Goal: Transaction & Acquisition: Obtain resource

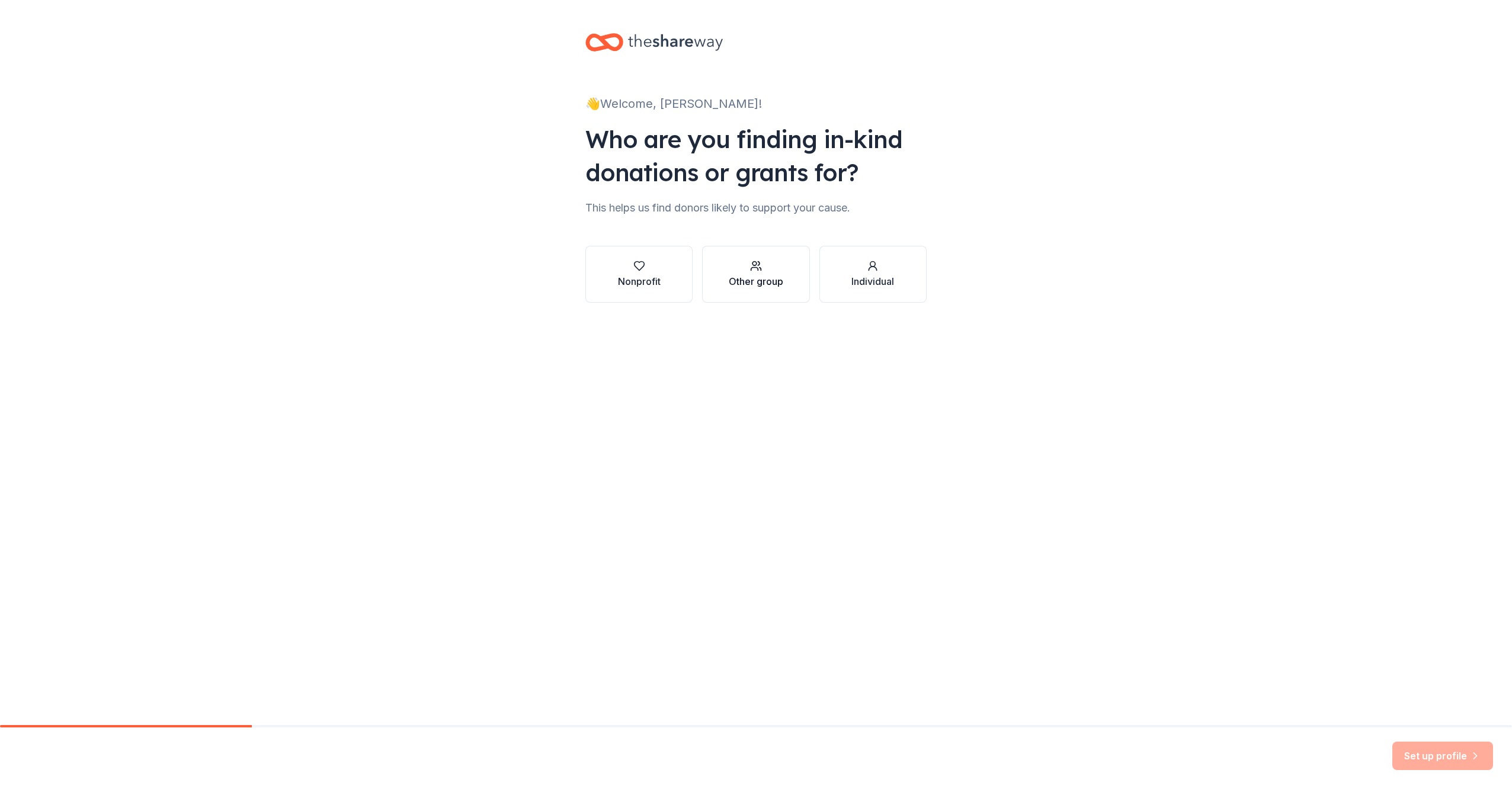
click at [718, 275] on button "Other group" at bounding box center [755, 274] width 107 height 57
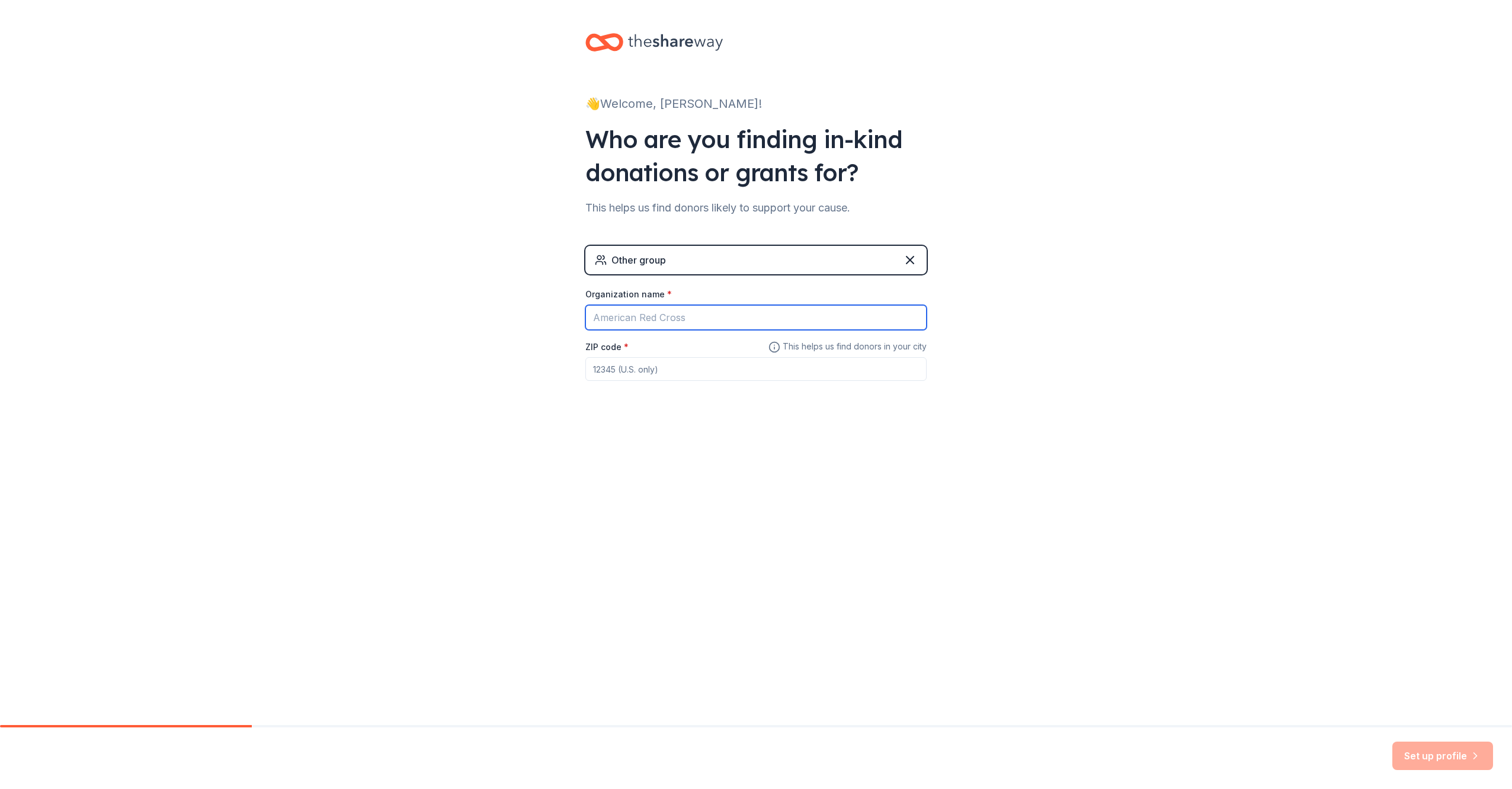
click at [656, 318] on input "Organization name *" at bounding box center [756, 317] width 341 height 25
type input "[GEOGRAPHIC_DATA]"
click at [653, 371] on input "ZIP code *" at bounding box center [756, 369] width 341 height 24
type input "30809"
click at [1440, 762] on button "Set up profile" at bounding box center [1442, 756] width 100 height 29
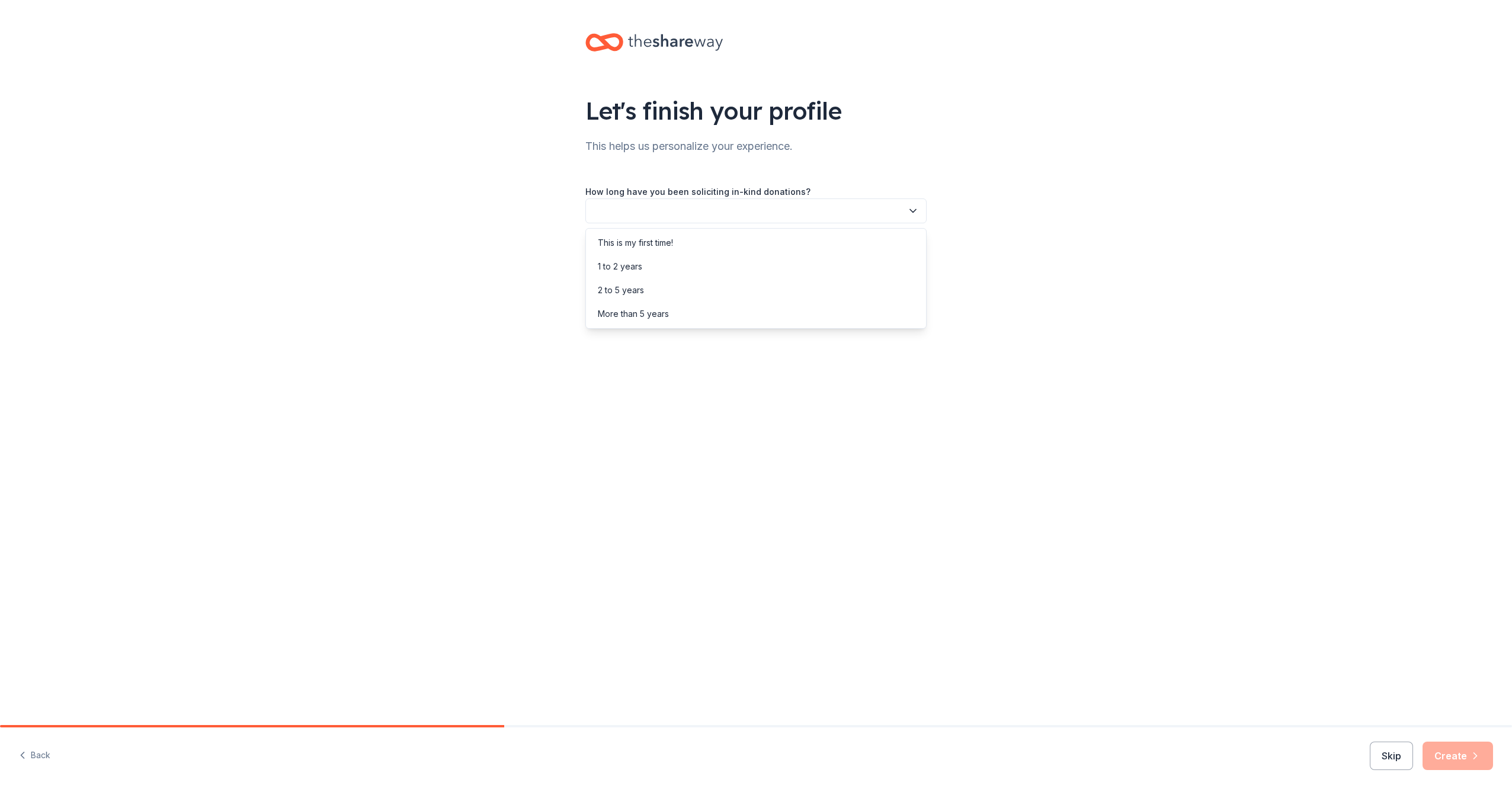
click at [624, 212] on button "button" at bounding box center [756, 211] width 341 height 25
click at [624, 238] on div "This is my first time!" at bounding box center [635, 242] width 75 height 14
click at [624, 266] on button "button" at bounding box center [756, 264] width 341 height 25
click at [639, 322] on div "Online search" at bounding box center [624, 320] width 54 height 14
click at [1455, 753] on button "Create" at bounding box center [1457, 756] width 71 height 29
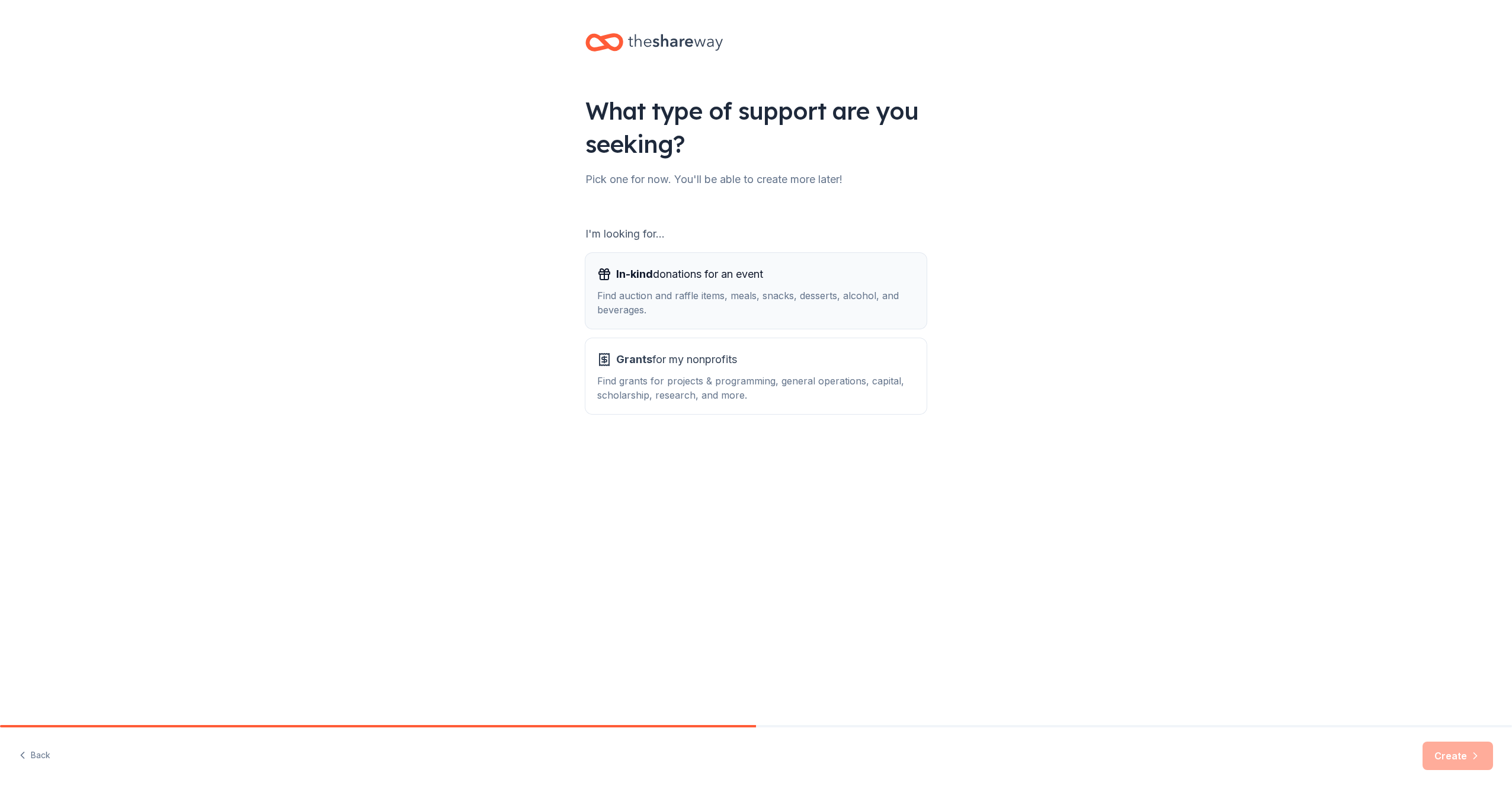
click at [691, 306] on div "Find auction and raffle items, meals, snacks, desserts, alcohol, and beverages." at bounding box center [756, 303] width 317 height 29
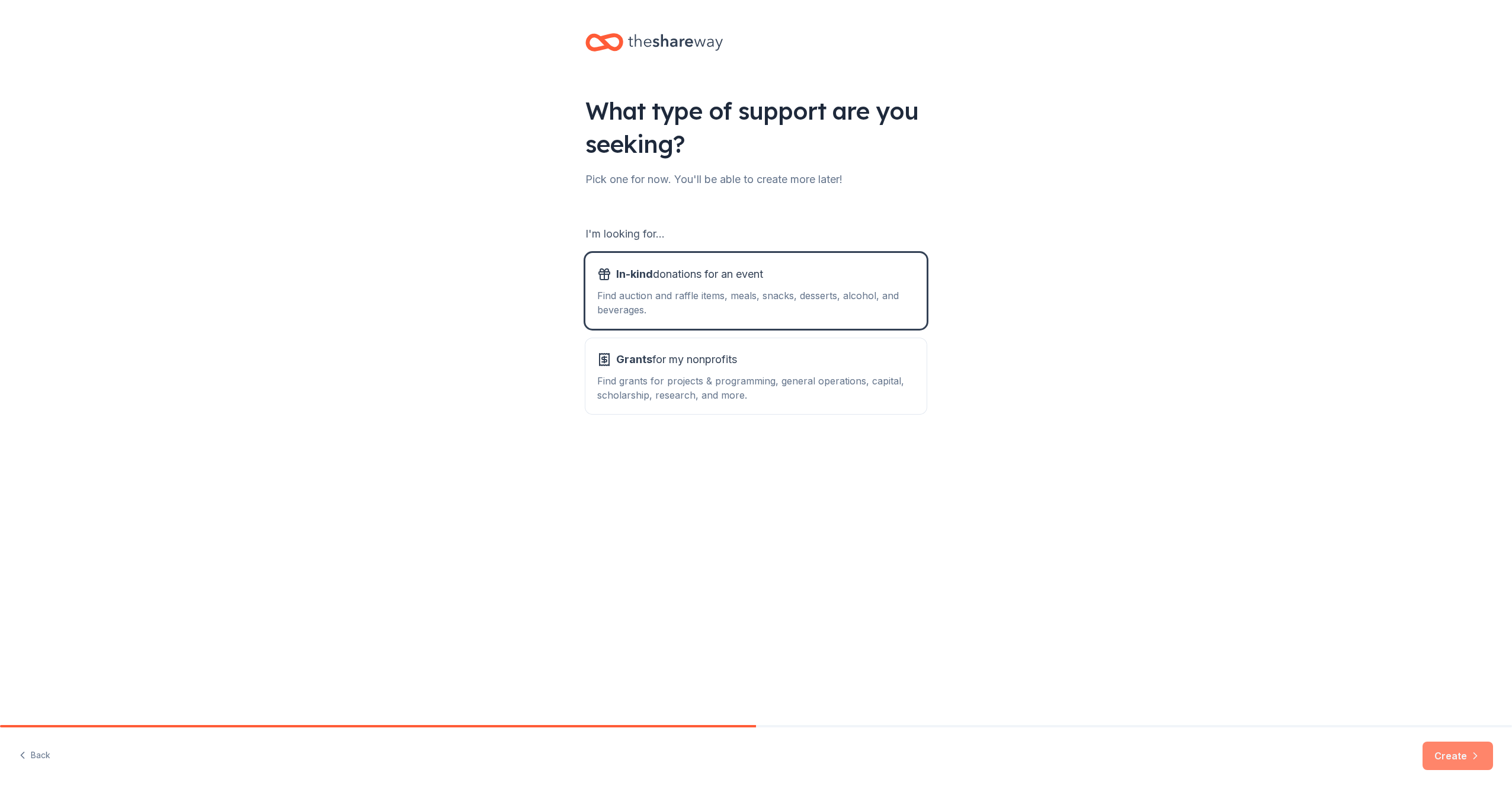
click at [1440, 759] on button "Create" at bounding box center [1457, 756] width 71 height 29
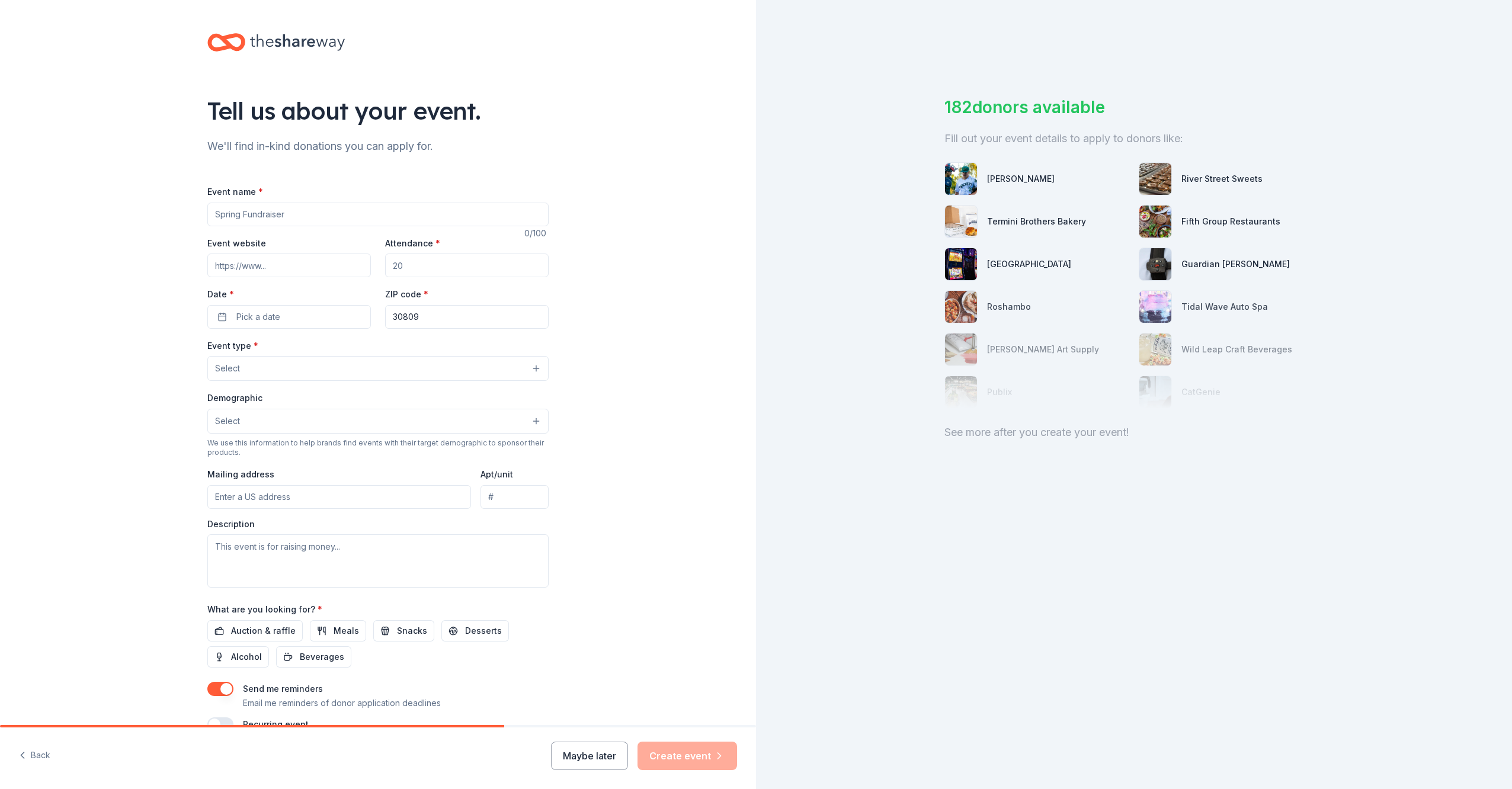
click at [232, 223] on input "Event name *" at bounding box center [378, 215] width 341 height 24
type input "[GEOGRAPHIC_DATA] [PERSON_NAME] Club"
click at [236, 267] on input "Event website" at bounding box center [289, 266] width 164 height 24
click at [244, 269] on input "Event website" at bounding box center [289, 266] width 164 height 24
paste input "[URL][DOMAIN_NAME][DOMAIN_NAME]"
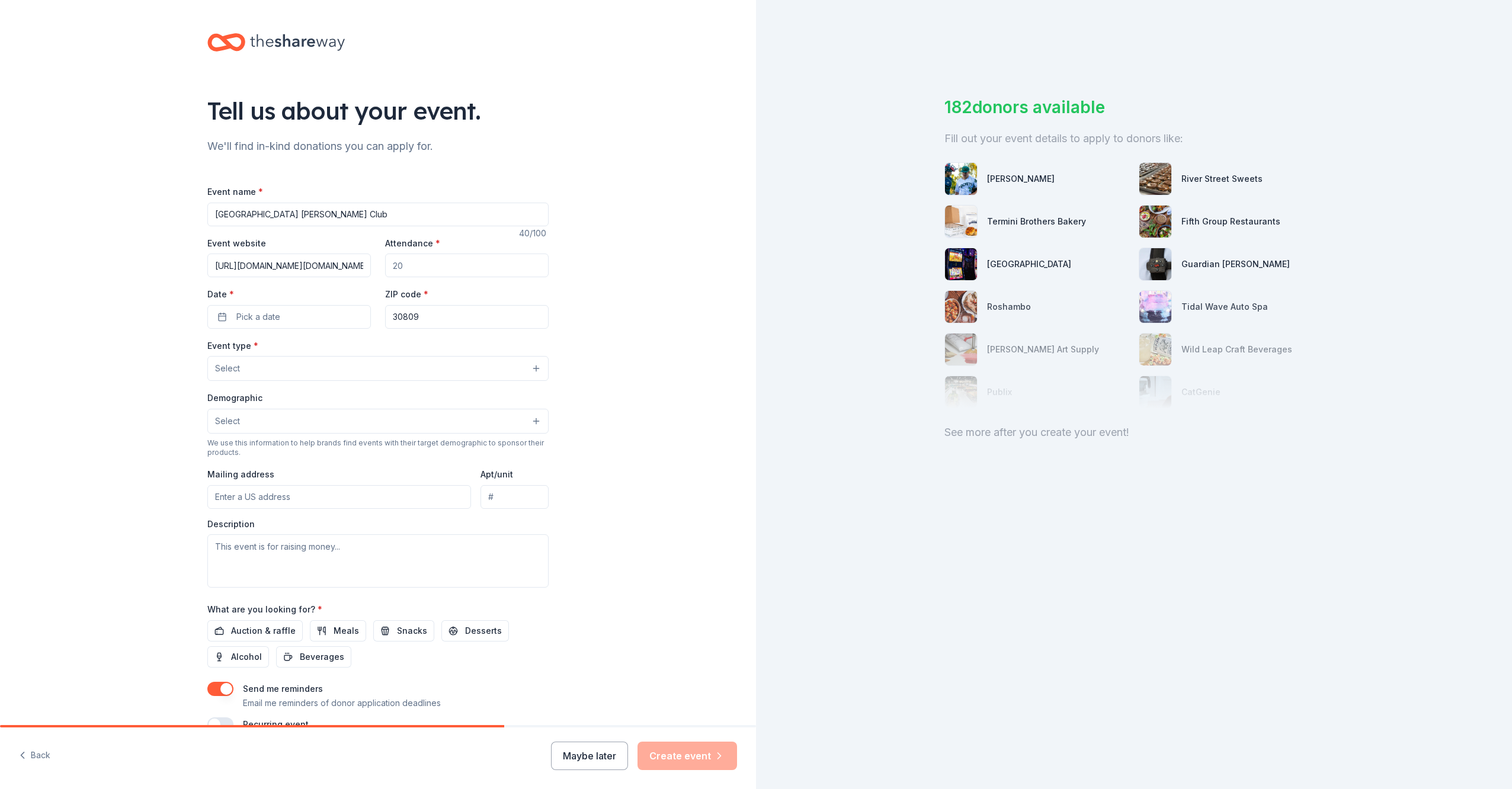
scroll to position [0, 106]
type input "[URL][DOMAIN_NAME][DOMAIN_NAME]"
drag, startPoint x: 423, startPoint y: 263, endPoint x: 387, endPoint y: 260, distance: 36.1
click at [387, 260] on input "Attendance *" at bounding box center [467, 266] width 164 height 24
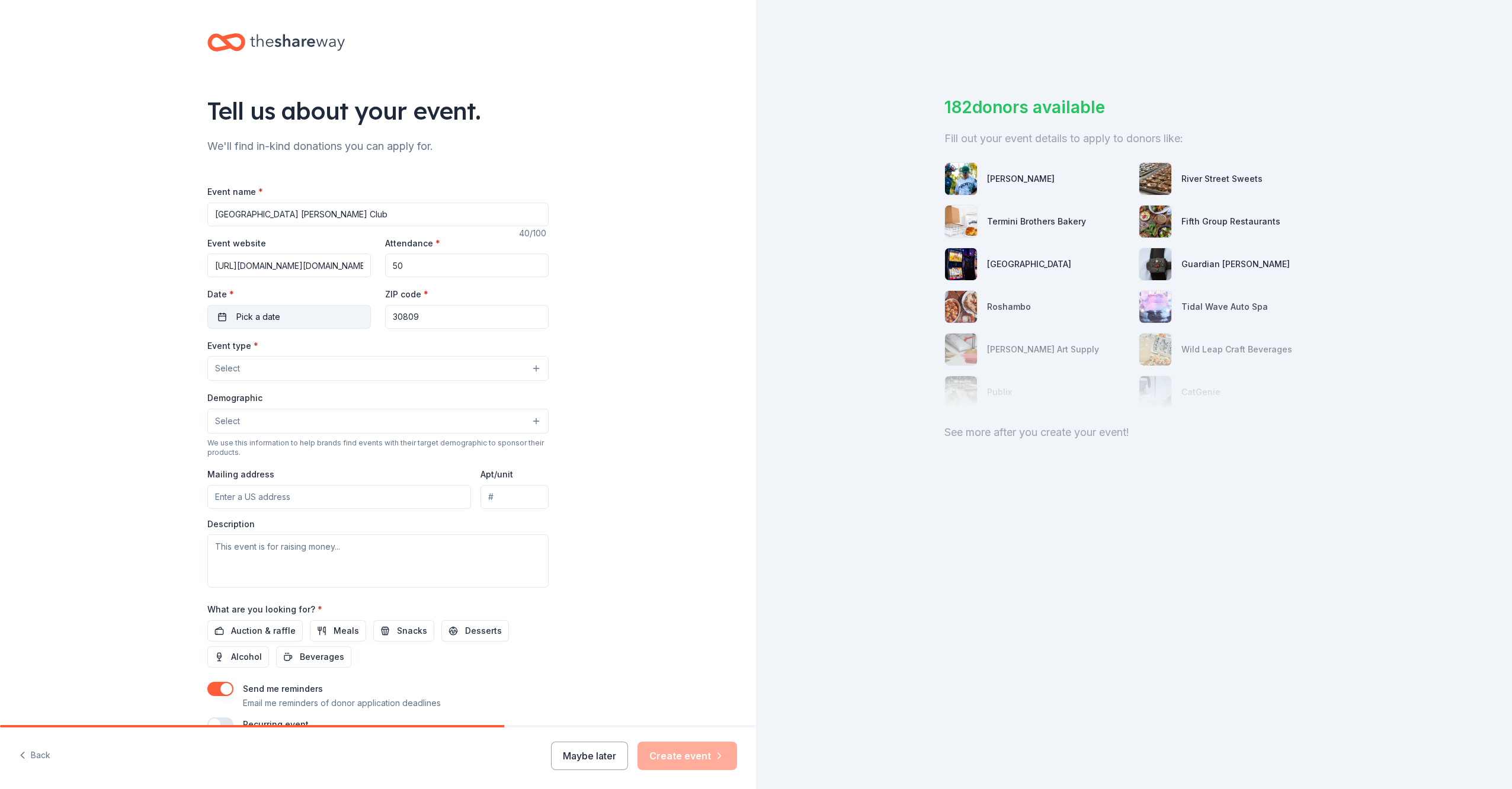
type input "50"
click at [245, 317] on span "Pick a date" at bounding box center [258, 317] width 44 height 14
click at [351, 353] on button "Go to next month" at bounding box center [349, 348] width 16 height 16
click at [244, 500] on button "29" at bounding box center [242, 497] width 21 height 21
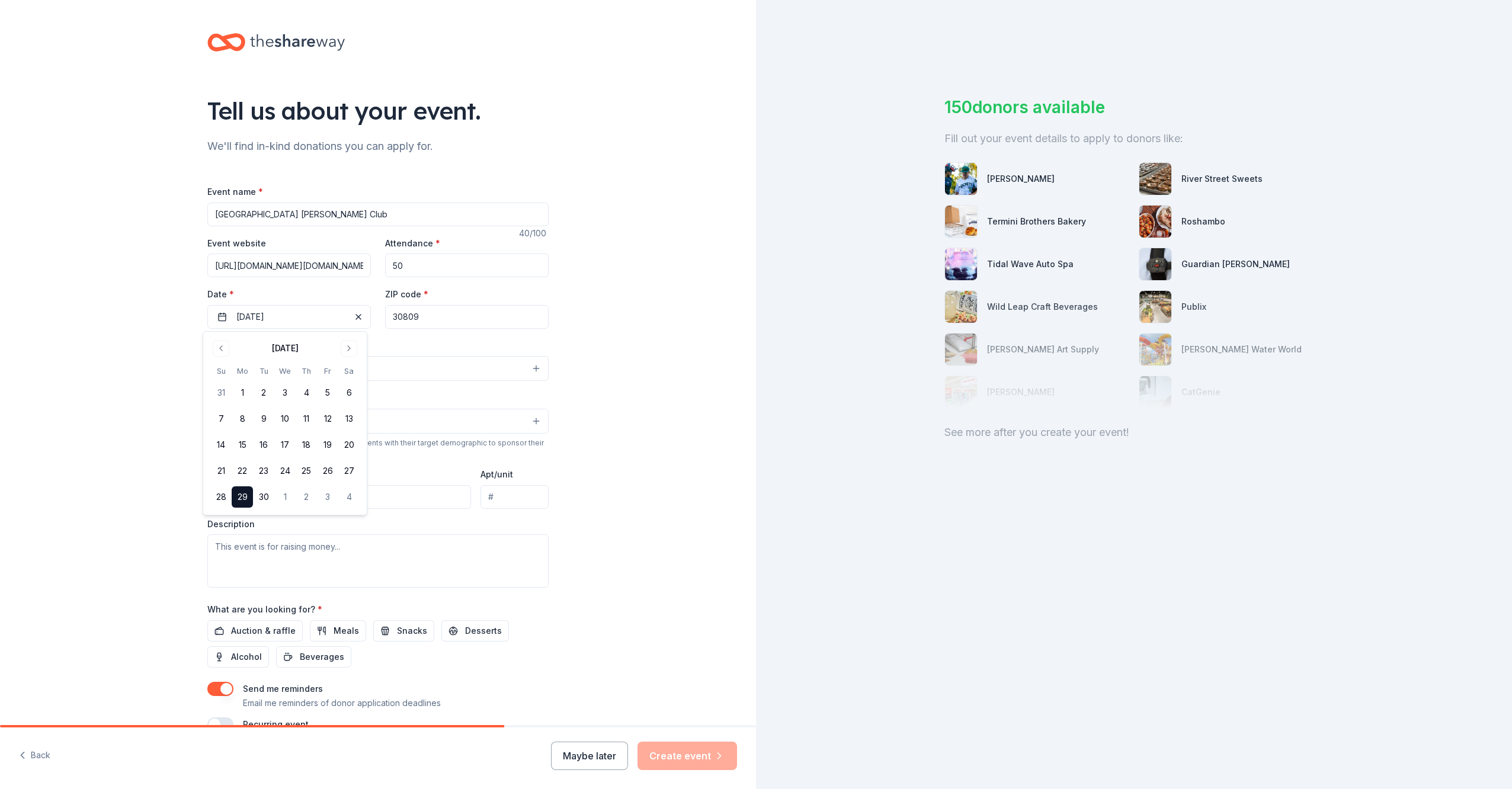
click at [425, 366] on button "Select" at bounding box center [378, 368] width 341 height 25
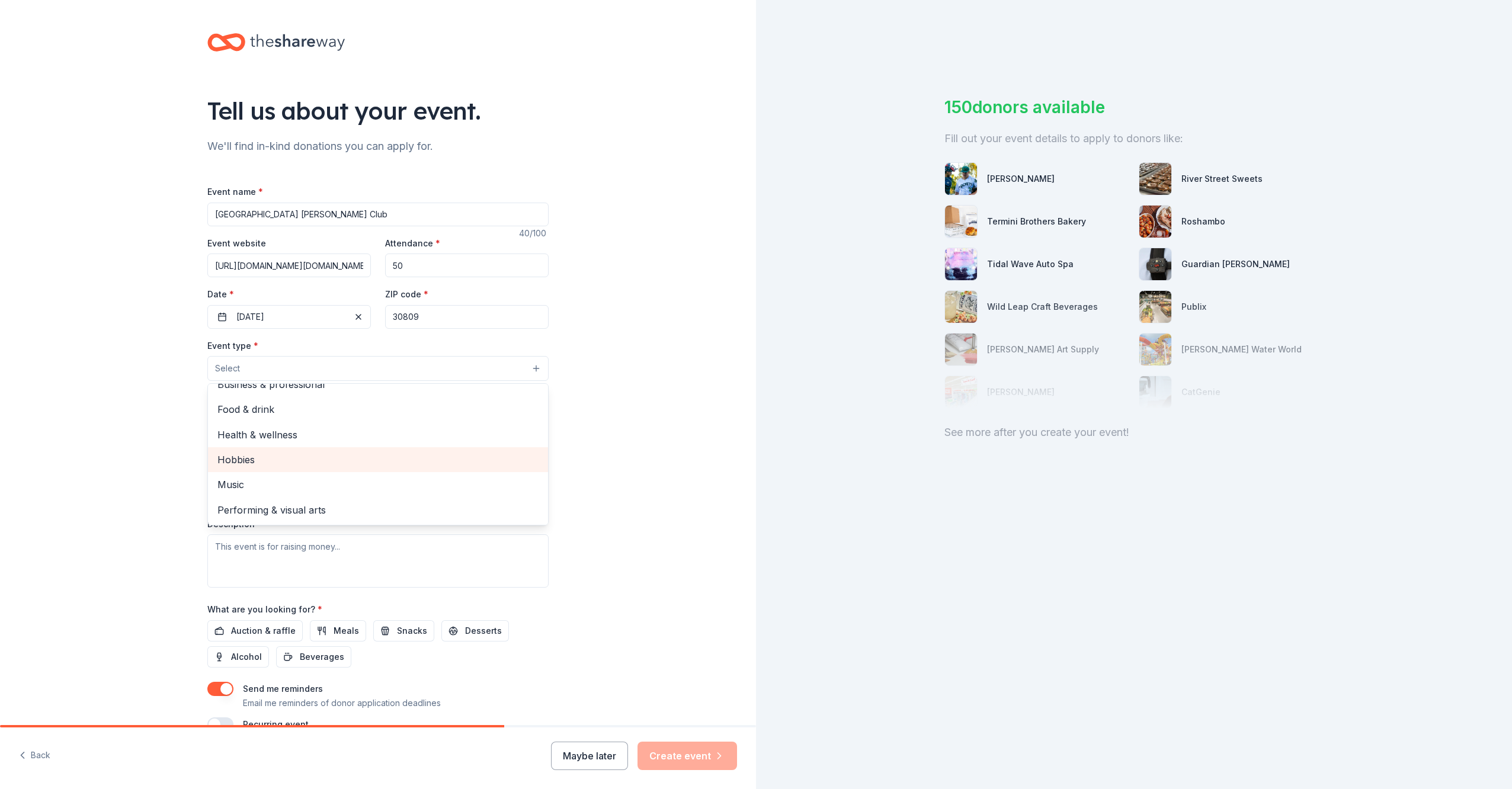
click at [260, 464] on span "Hobbies" at bounding box center [378, 459] width 321 height 15
click at [103, 436] on div "Tell us about your event. We'll find in-kind donations you can apply for. Event…" at bounding box center [378, 395] width 756 height 790
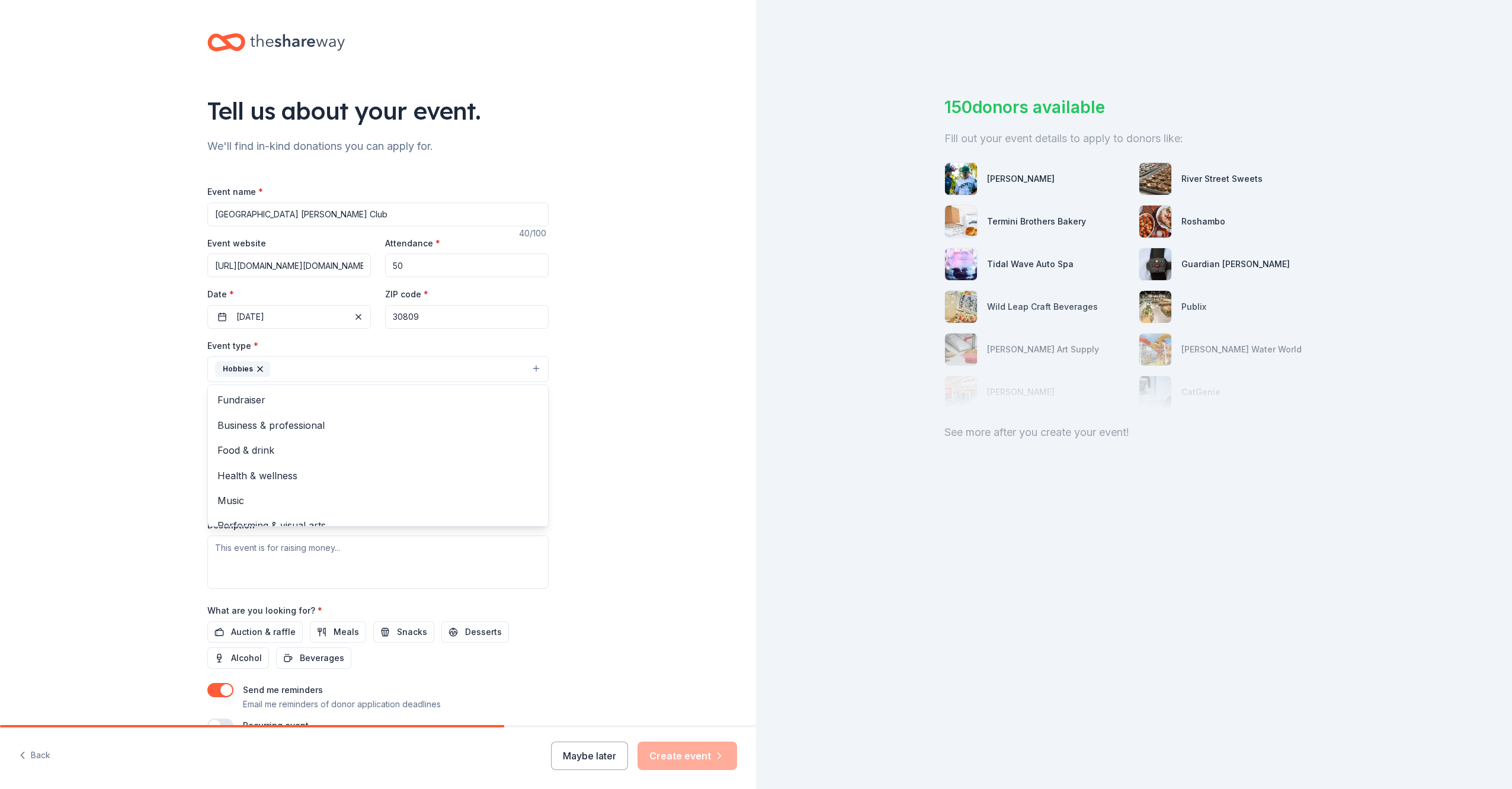
click at [306, 371] on button "Hobbies" at bounding box center [378, 368] width 341 height 26
click at [117, 389] on div "Tell us about your event. We'll find in-kind donations you can apply for. Event…" at bounding box center [378, 395] width 756 height 790
click at [233, 432] on button "Select" at bounding box center [378, 422] width 341 height 25
click at [250, 452] on span "All genders" at bounding box center [378, 452] width 321 height 15
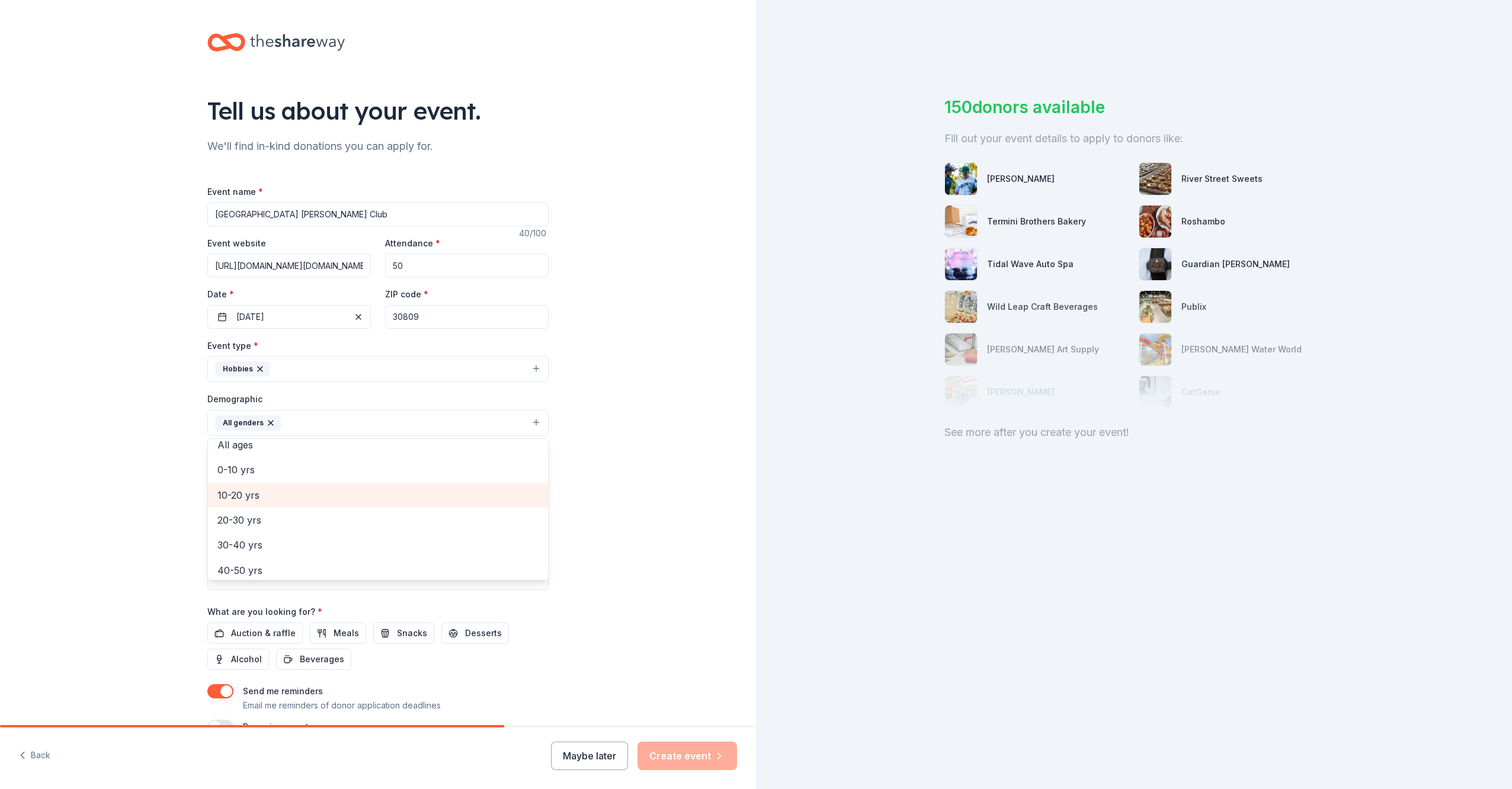
click at [275, 498] on span "10-20 yrs" at bounding box center [378, 495] width 321 height 15
click at [165, 471] on div "Tell us about your event. We'll find in-kind donations you can apply for. Event…" at bounding box center [378, 396] width 756 height 791
click at [273, 504] on input "Mailing address" at bounding box center [339, 500] width 263 height 24
type input "[STREET_ADDRESS]"
click at [289, 554] on textarea at bounding box center [378, 563] width 341 height 53
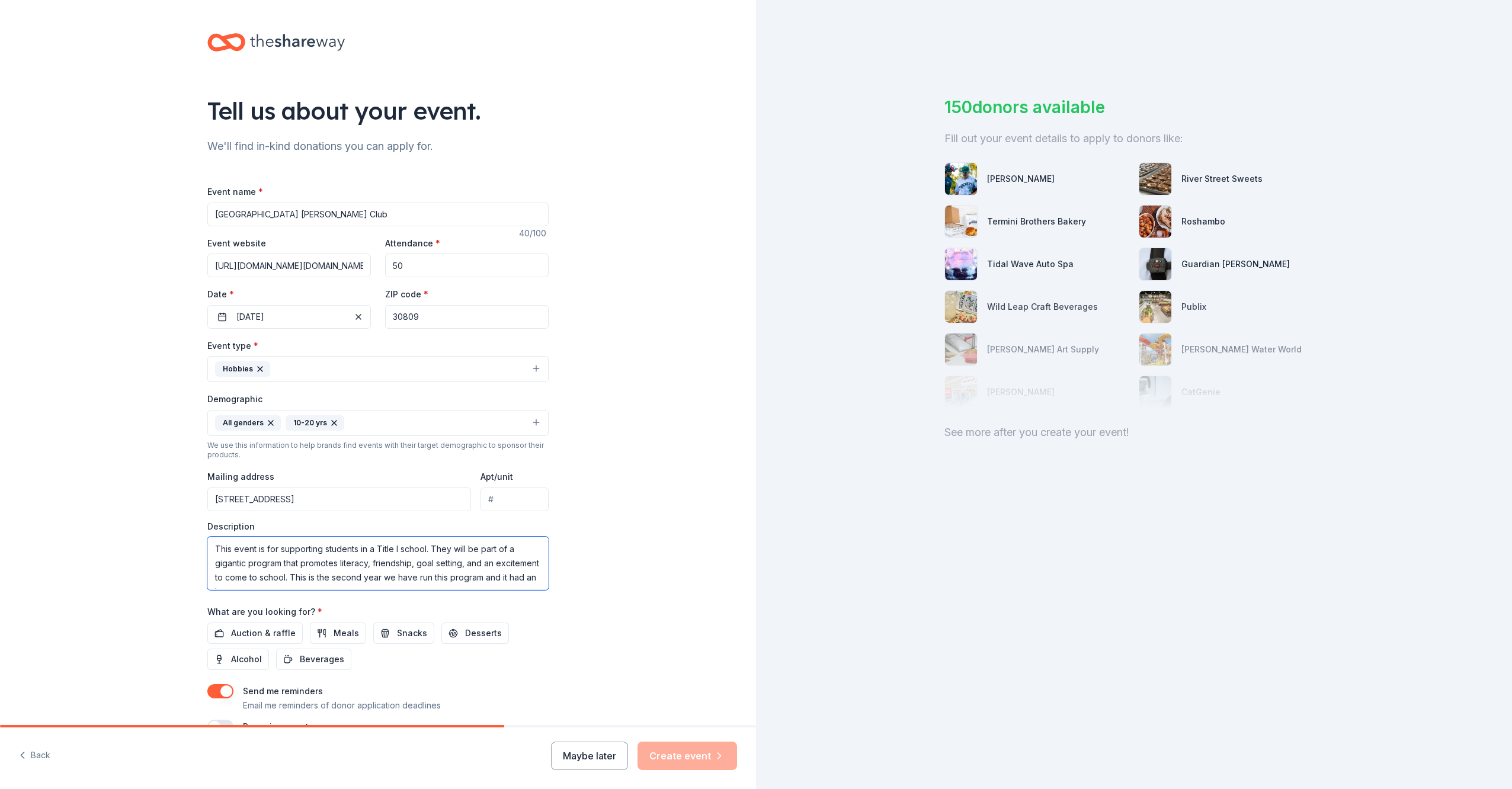
scroll to position [7, 0]
type textarea "This event is for supporting students in a Title I school. They will be part of…"
click at [406, 635] on span "Snacks" at bounding box center [412, 633] width 30 height 14
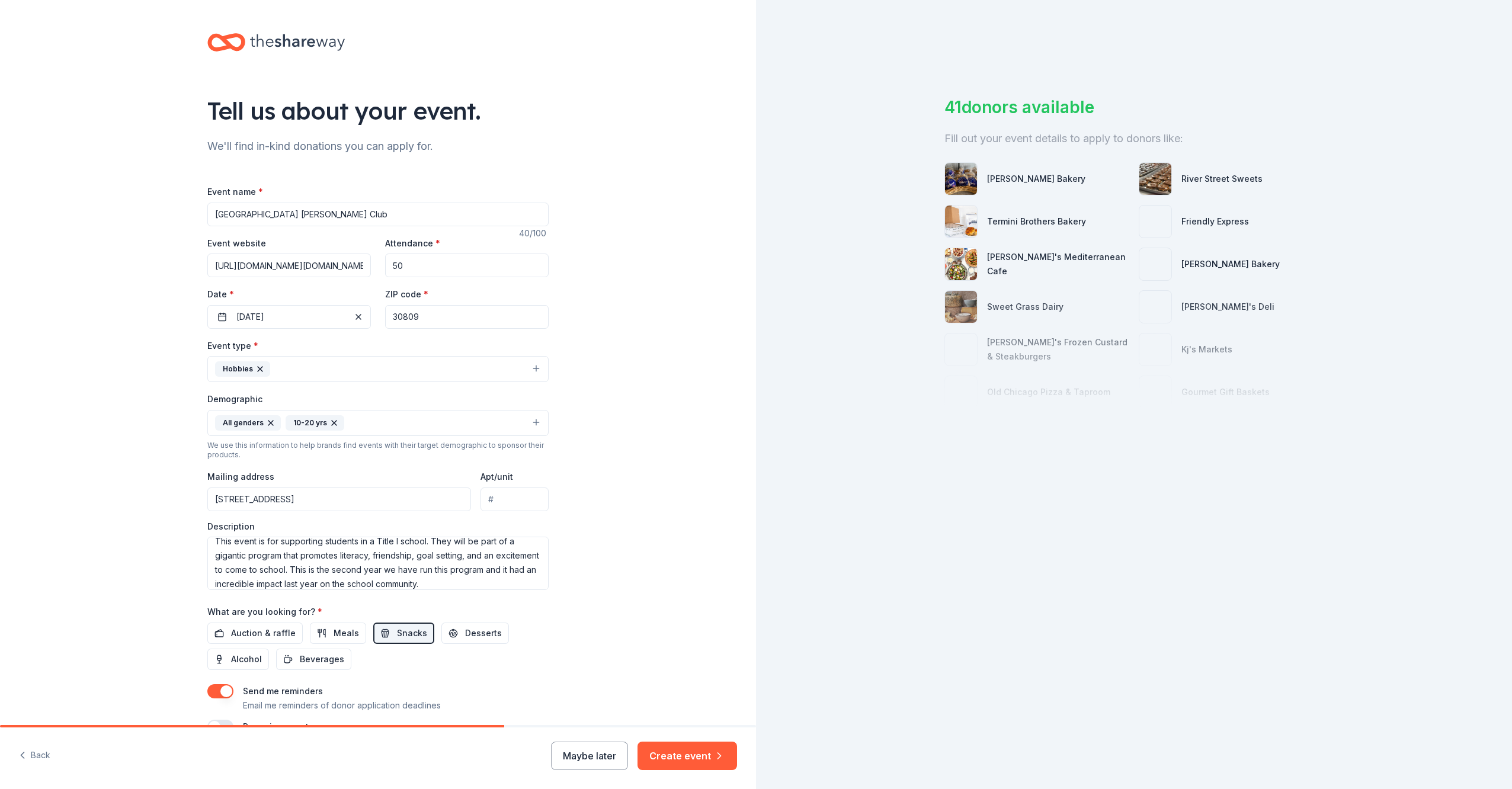
scroll to position [59, 0]
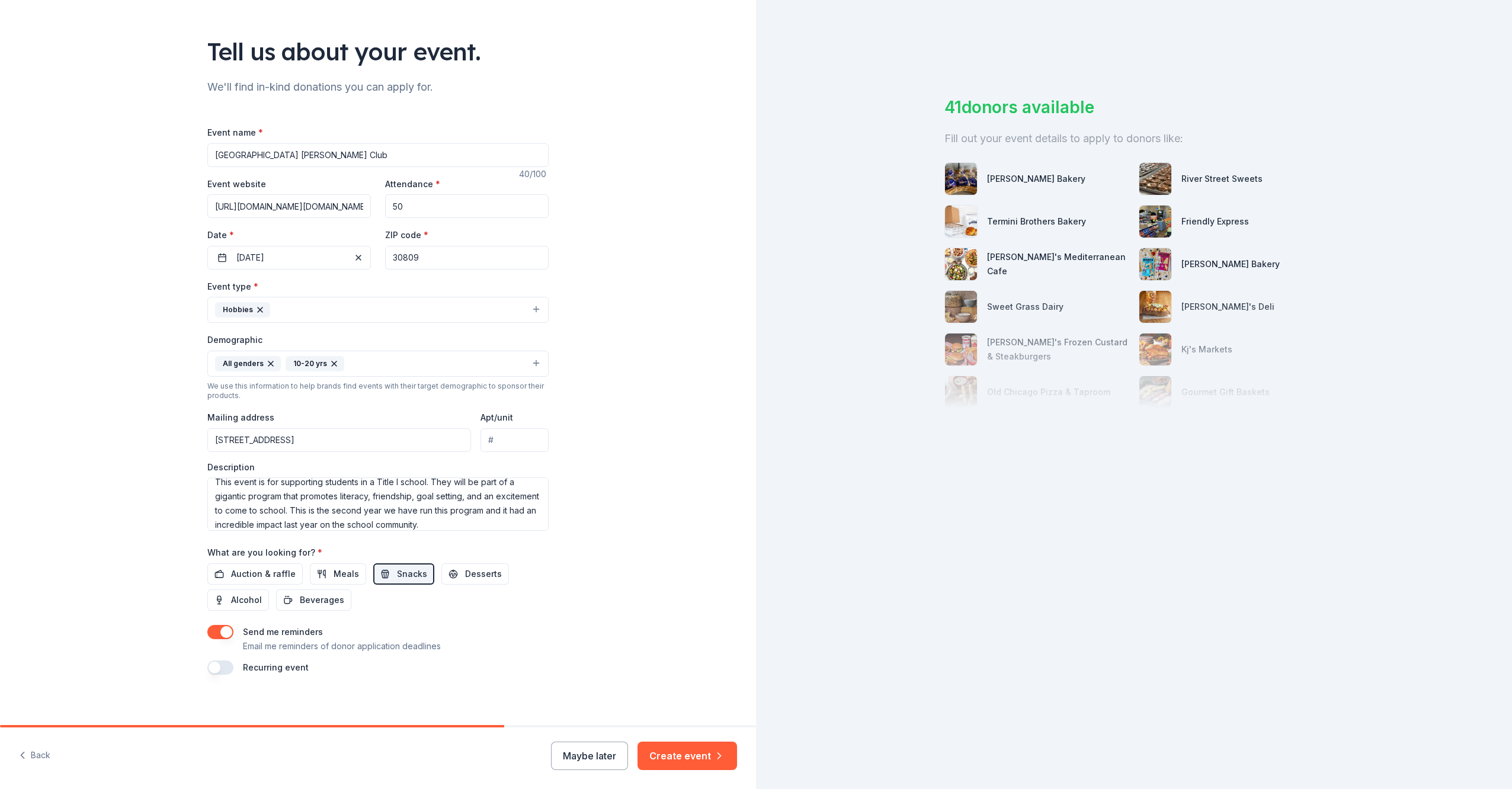
click at [218, 669] on button "button" at bounding box center [220, 667] width 26 height 14
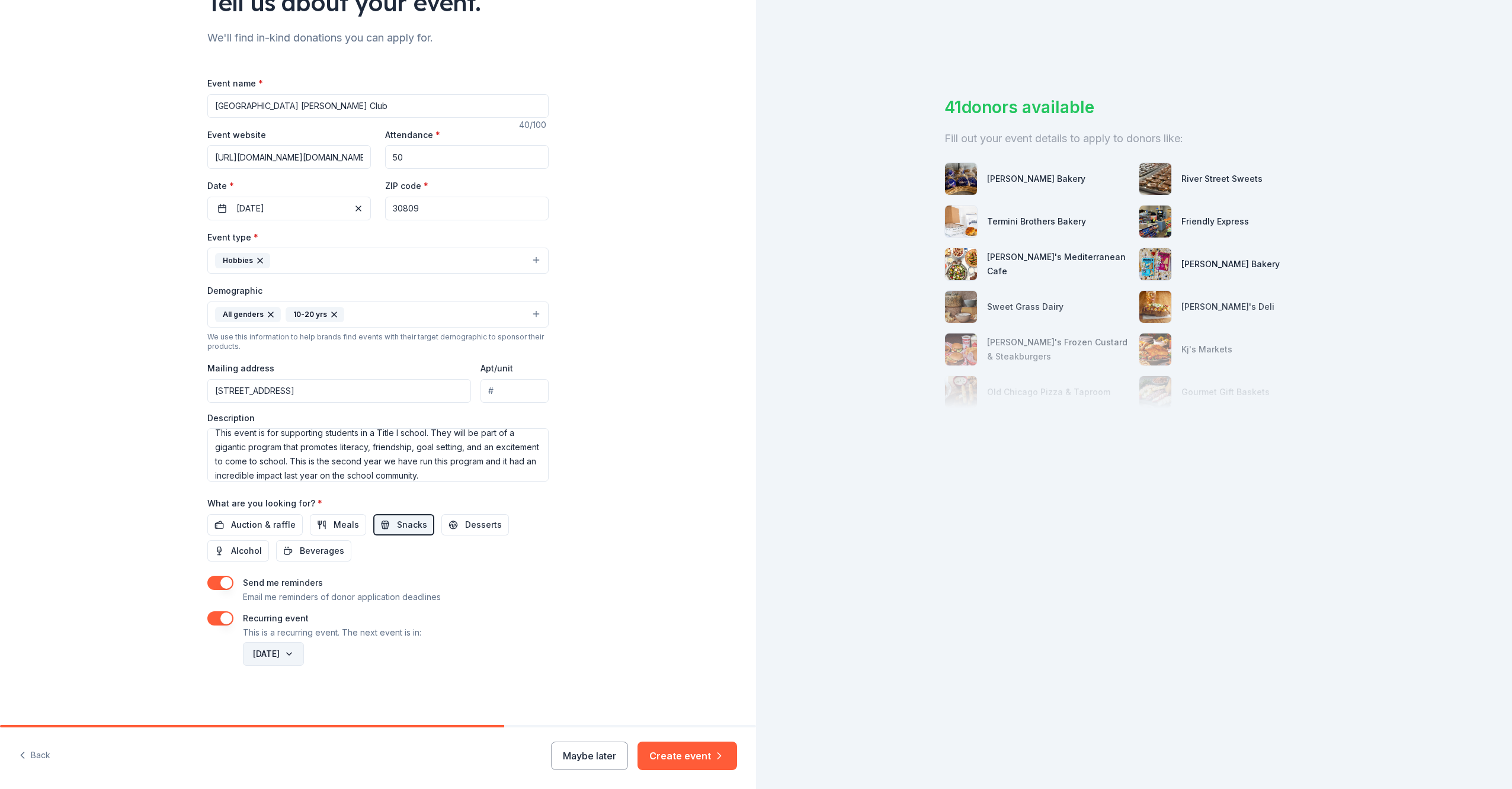
click at [304, 655] on button "[DATE]" at bounding box center [273, 654] width 61 height 24
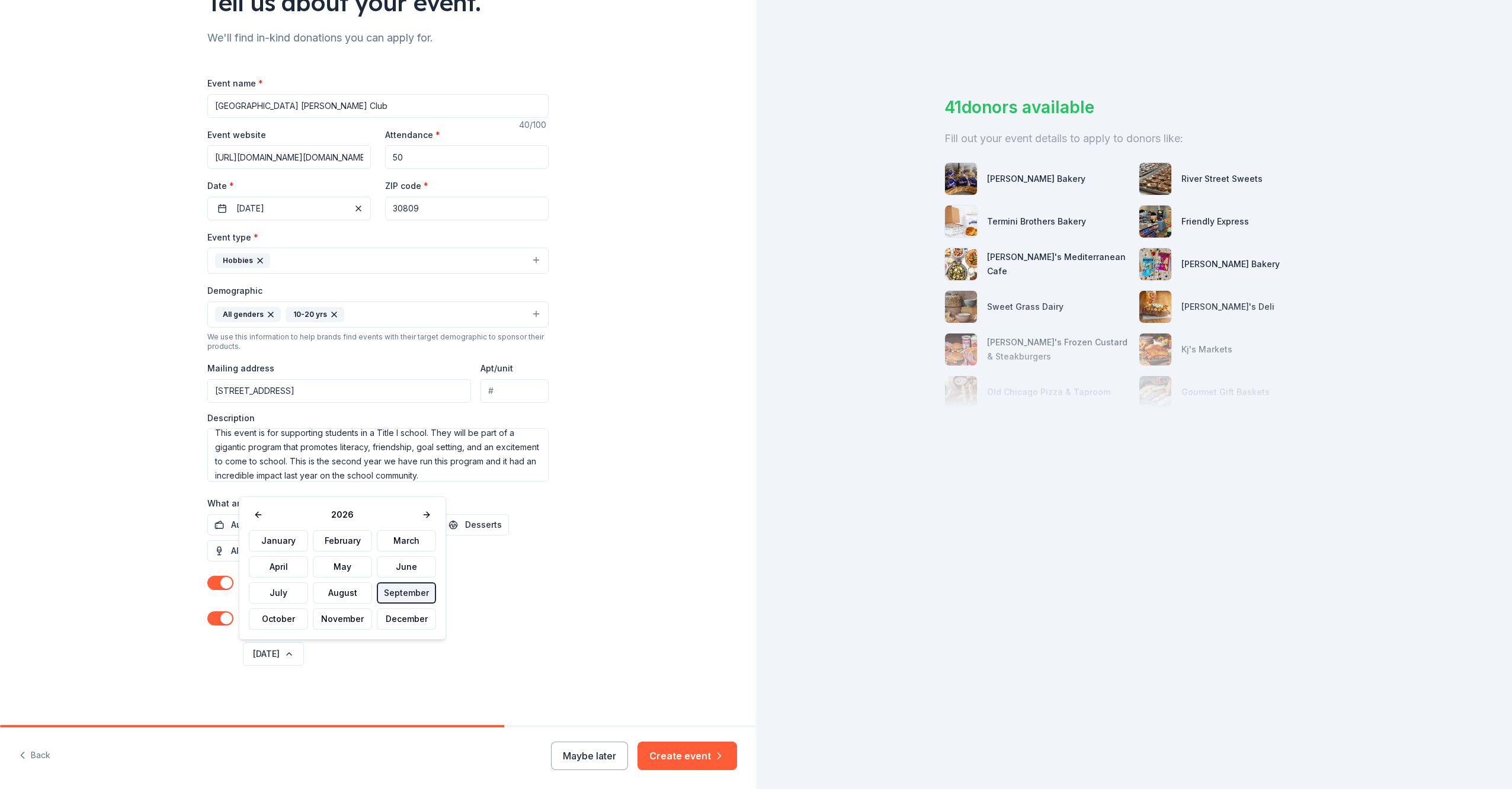
click at [412, 595] on button "September" at bounding box center [407, 593] width 59 height 21
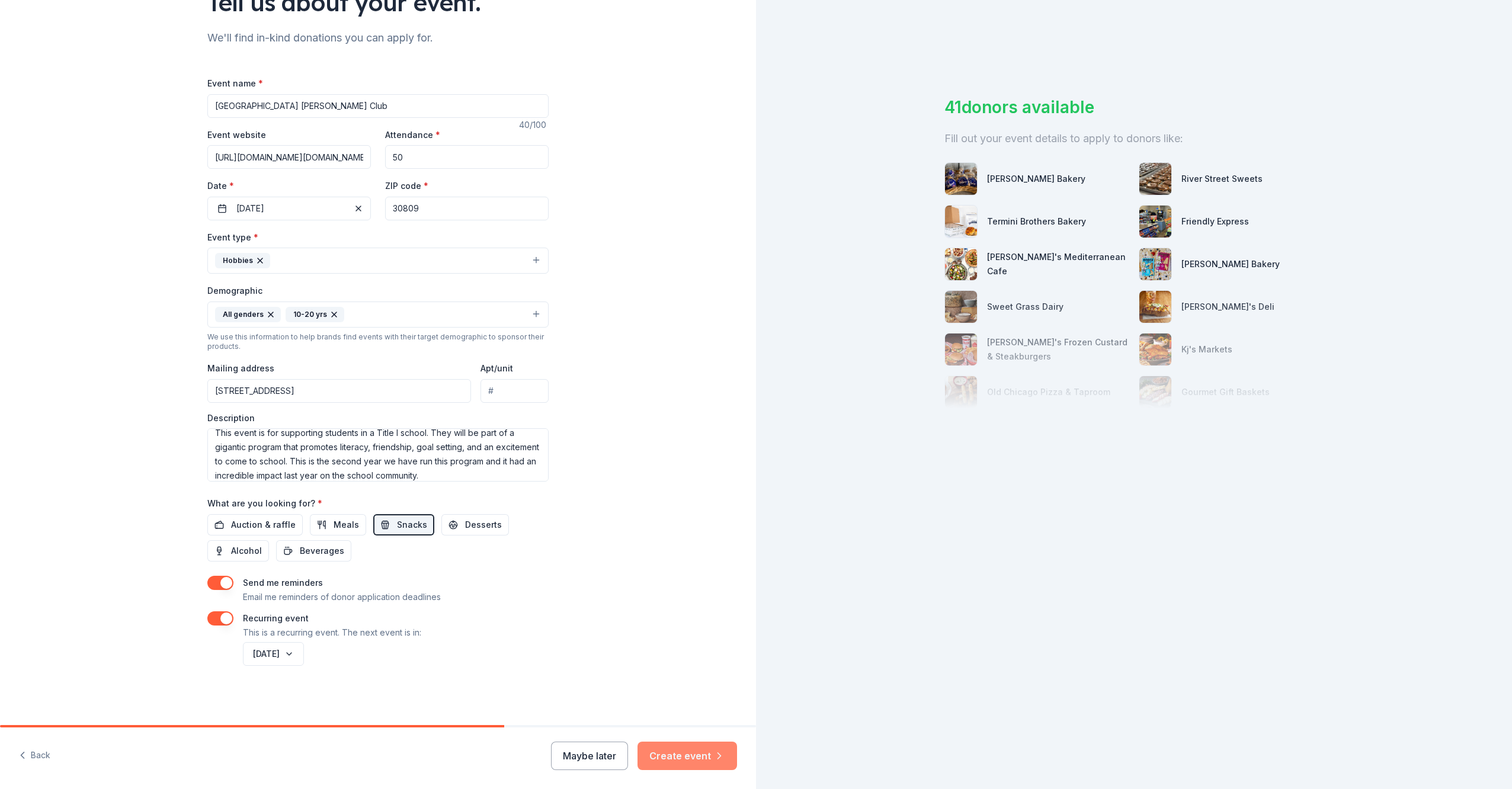
click at [714, 754] on icon "button" at bounding box center [719, 756] width 12 height 12
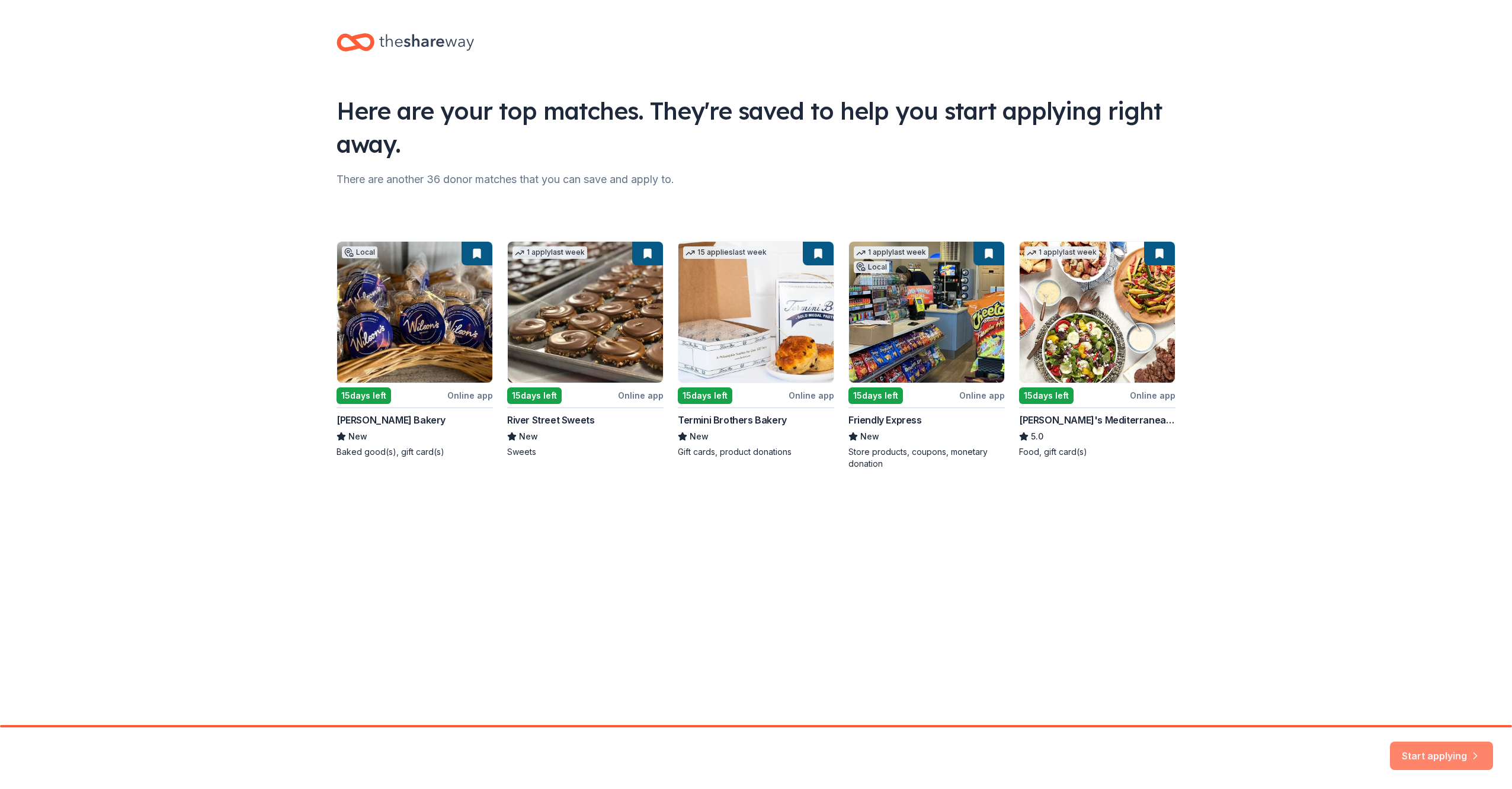
click at [1410, 749] on button "Start applying" at bounding box center [1441, 749] width 103 height 29
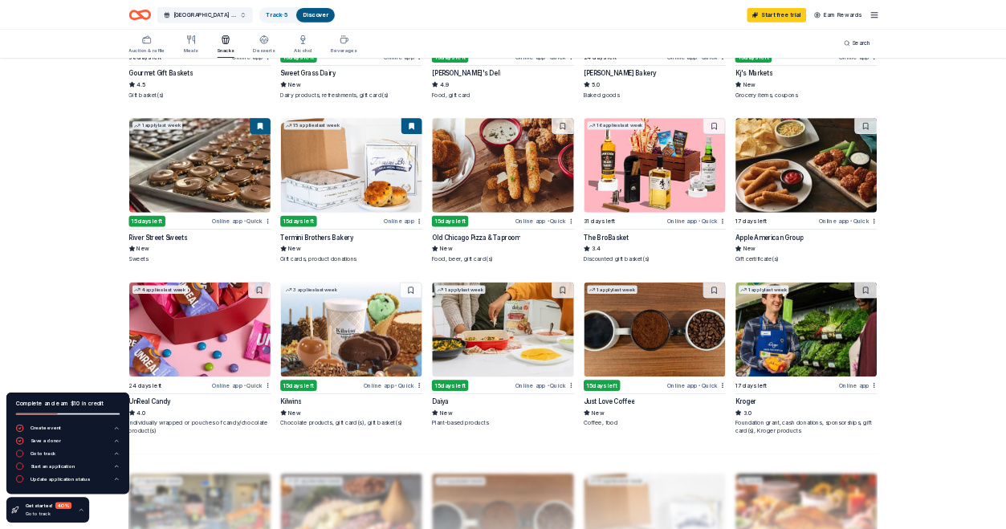
scroll to position [803, 0]
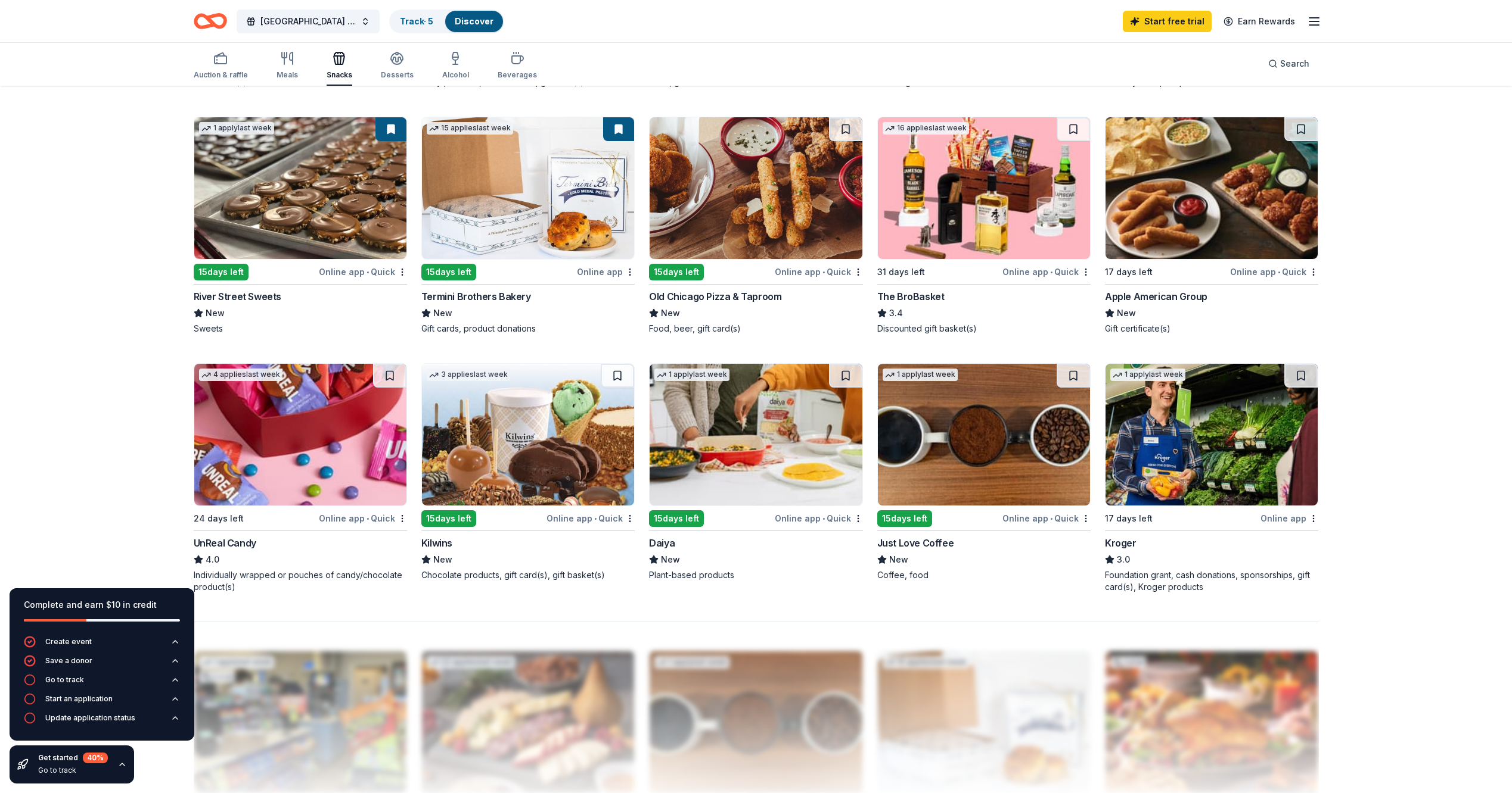
click at [1213, 580] on div "Foundation grant, cash donations, sponsorships, gift card(s), Kroger products" at bounding box center [1211, 581] width 213 height 24
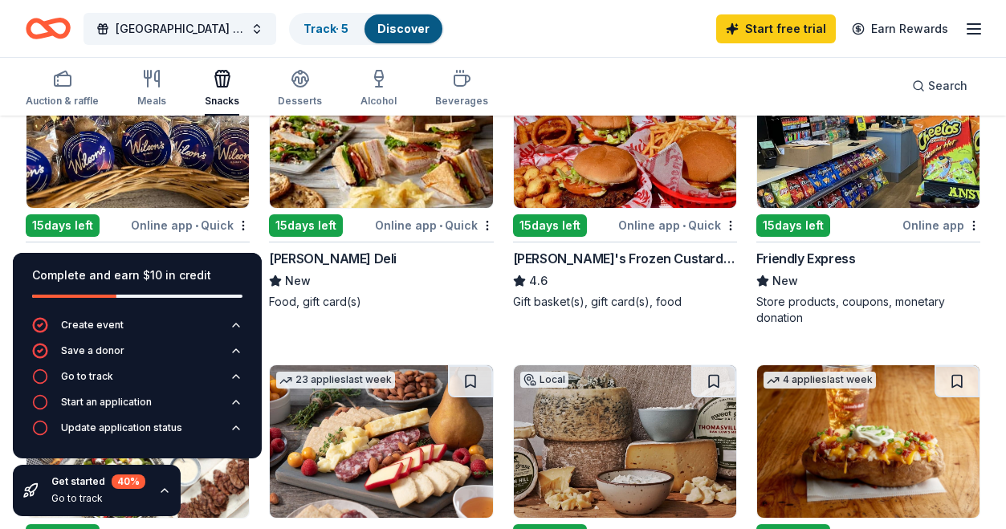
scroll to position [80, 0]
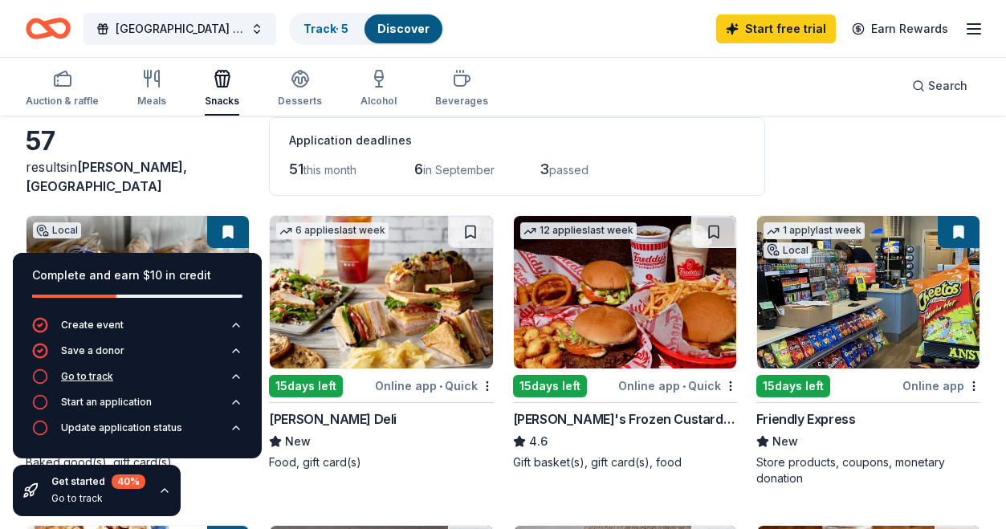
click at [90, 376] on div "Go to track" at bounding box center [87, 376] width 52 height 13
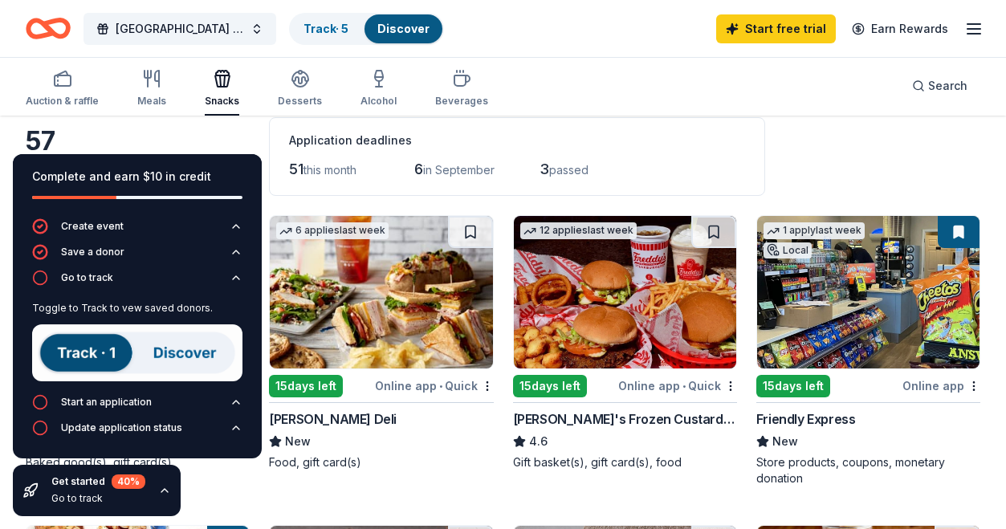
click at [413, 23] on link "Discover" at bounding box center [403, 29] width 52 height 14
click at [342, 30] on link "Track · 5" at bounding box center [325, 29] width 45 height 14
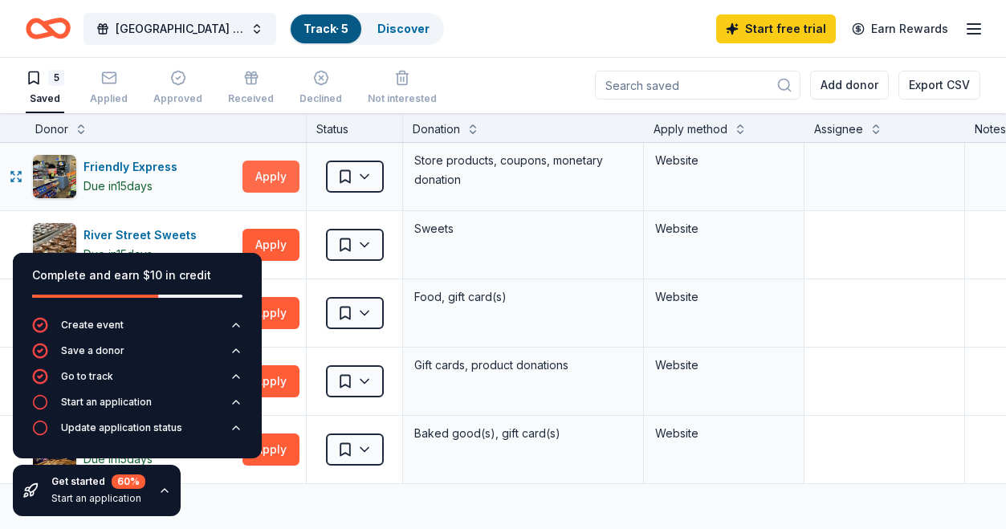
scroll to position [80, 0]
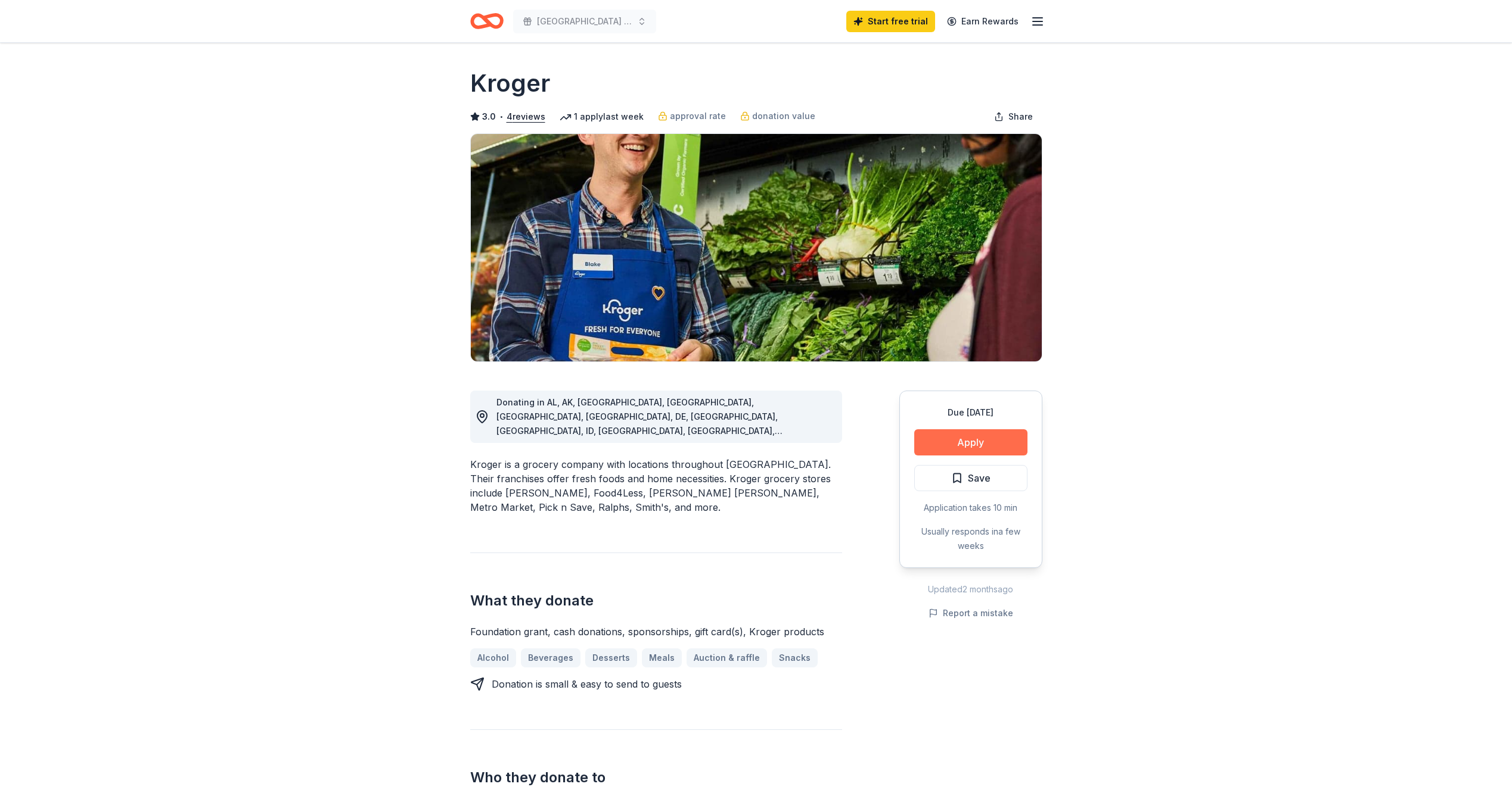
click at [982, 436] on button "Apply" at bounding box center [970, 442] width 114 height 26
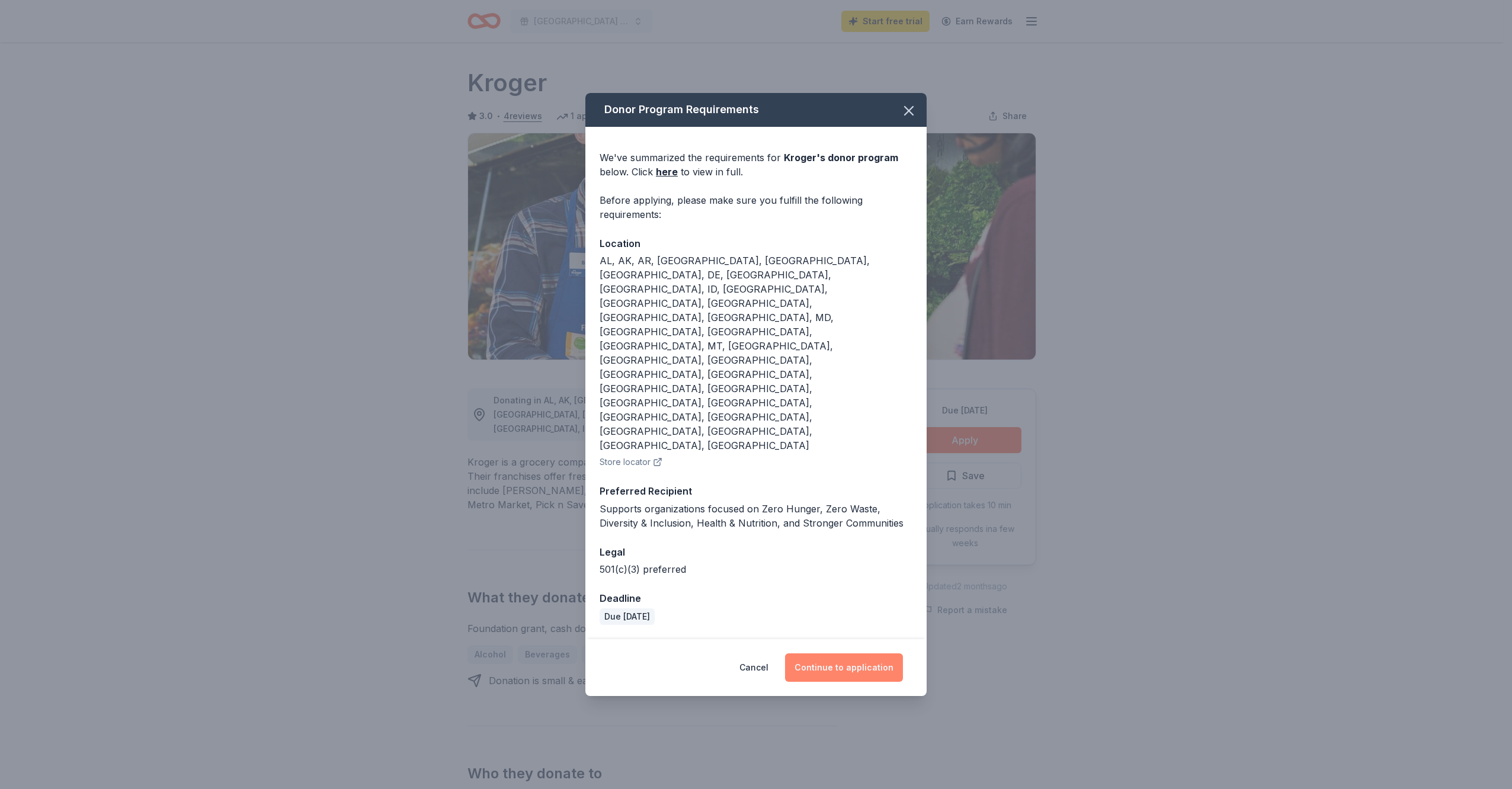
click at [875, 653] on button "Continue to application" at bounding box center [844, 667] width 118 height 29
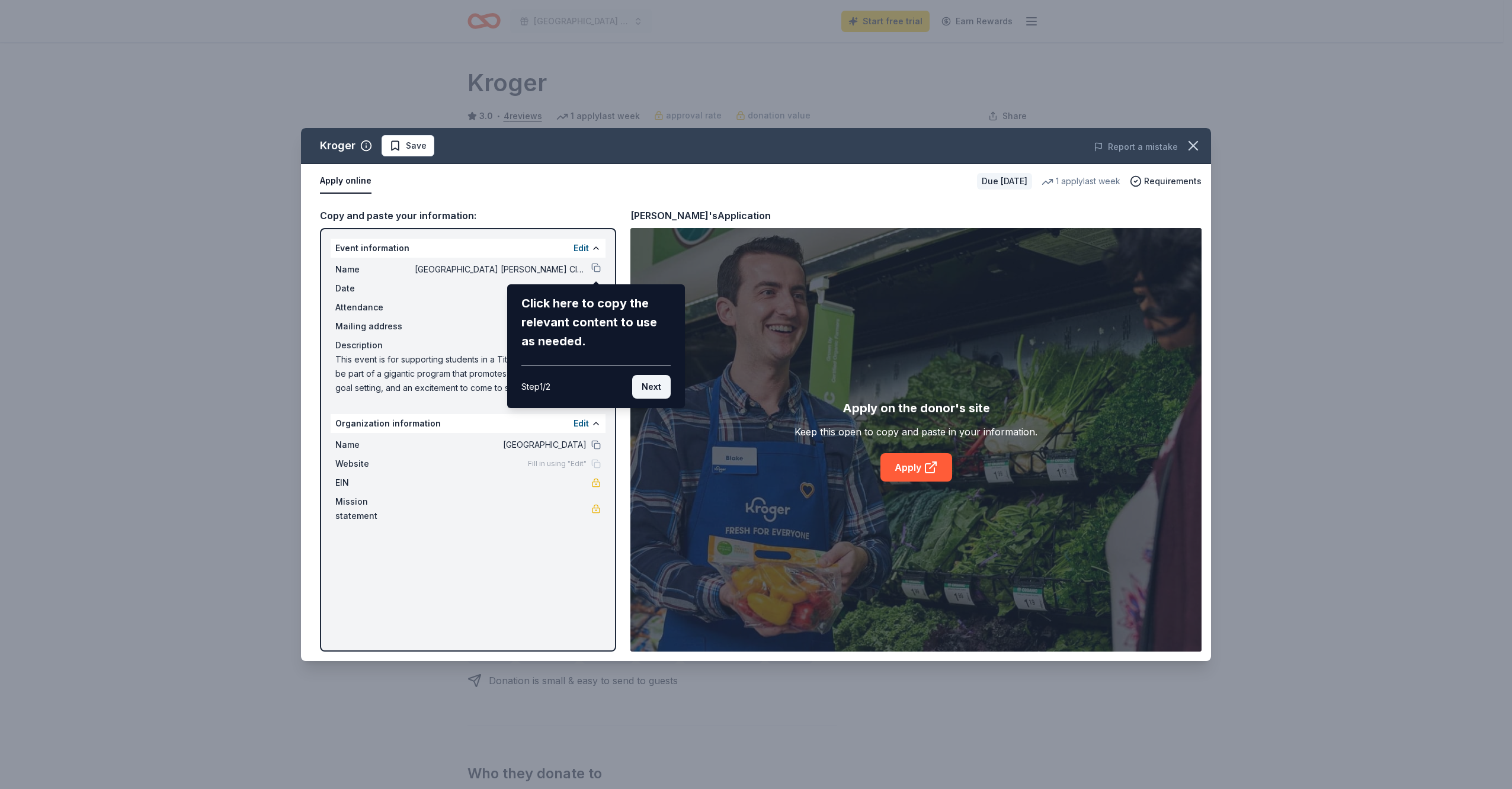
click at [647, 386] on button "Next" at bounding box center [652, 387] width 38 height 24
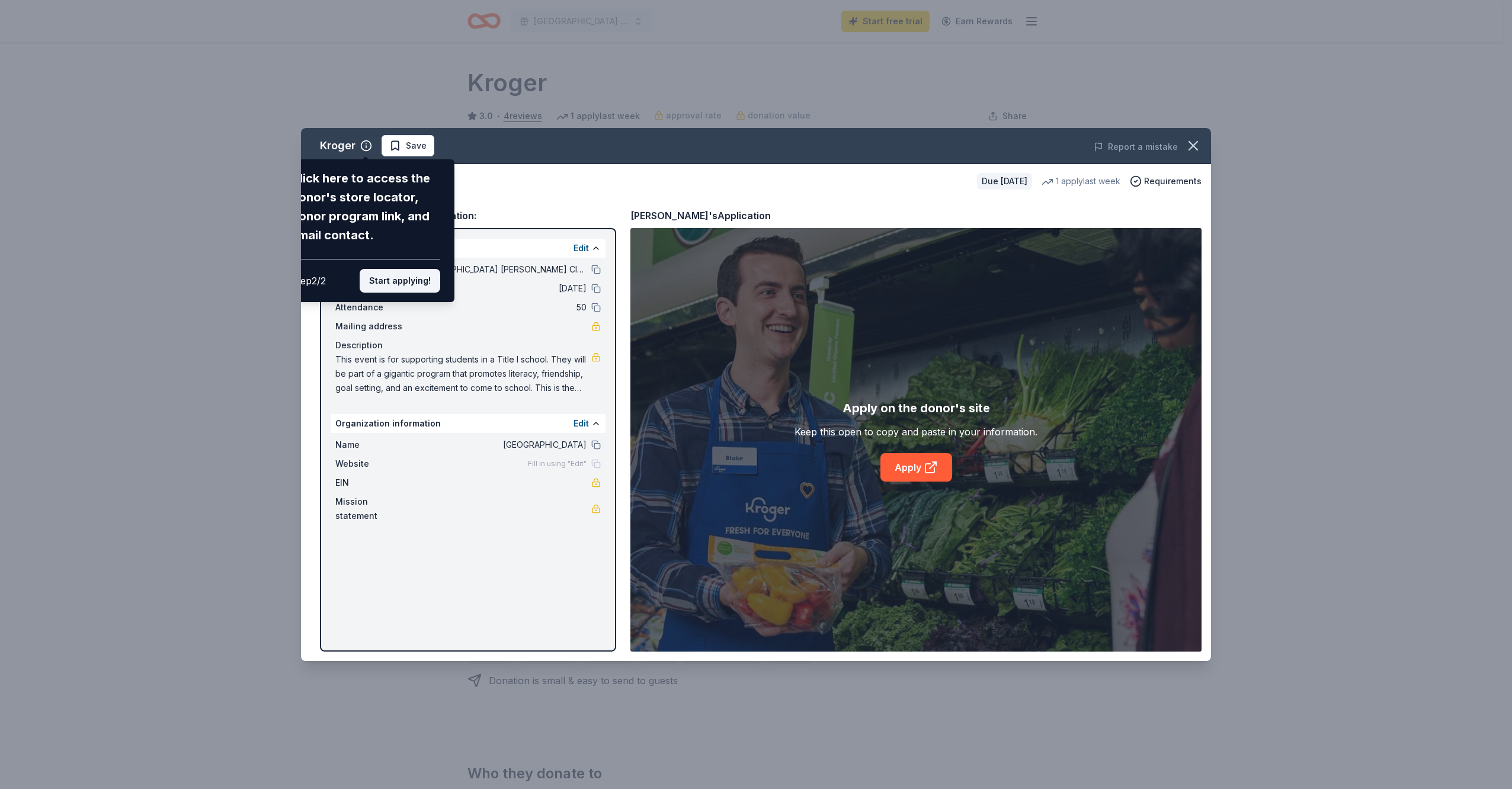
click at [390, 283] on button "Start applying!" at bounding box center [399, 280] width 80 height 24
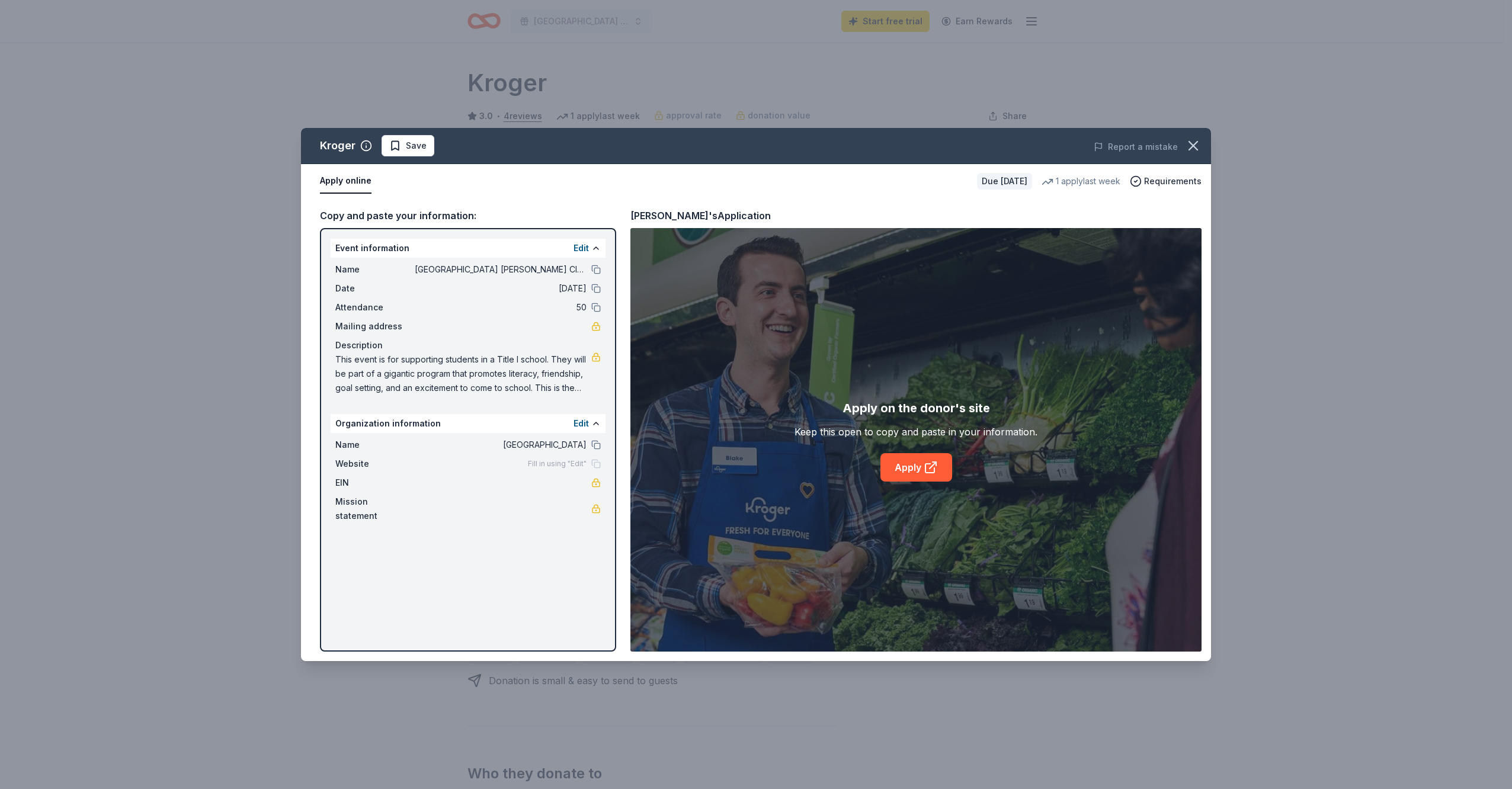
click at [593, 464] on div "Fill in using "Edit"" at bounding box center [564, 464] width 73 height 10
click at [596, 463] on div "Fill in using "Edit"" at bounding box center [564, 464] width 73 height 10
click at [588, 421] on button "Edit" at bounding box center [581, 423] width 15 height 14
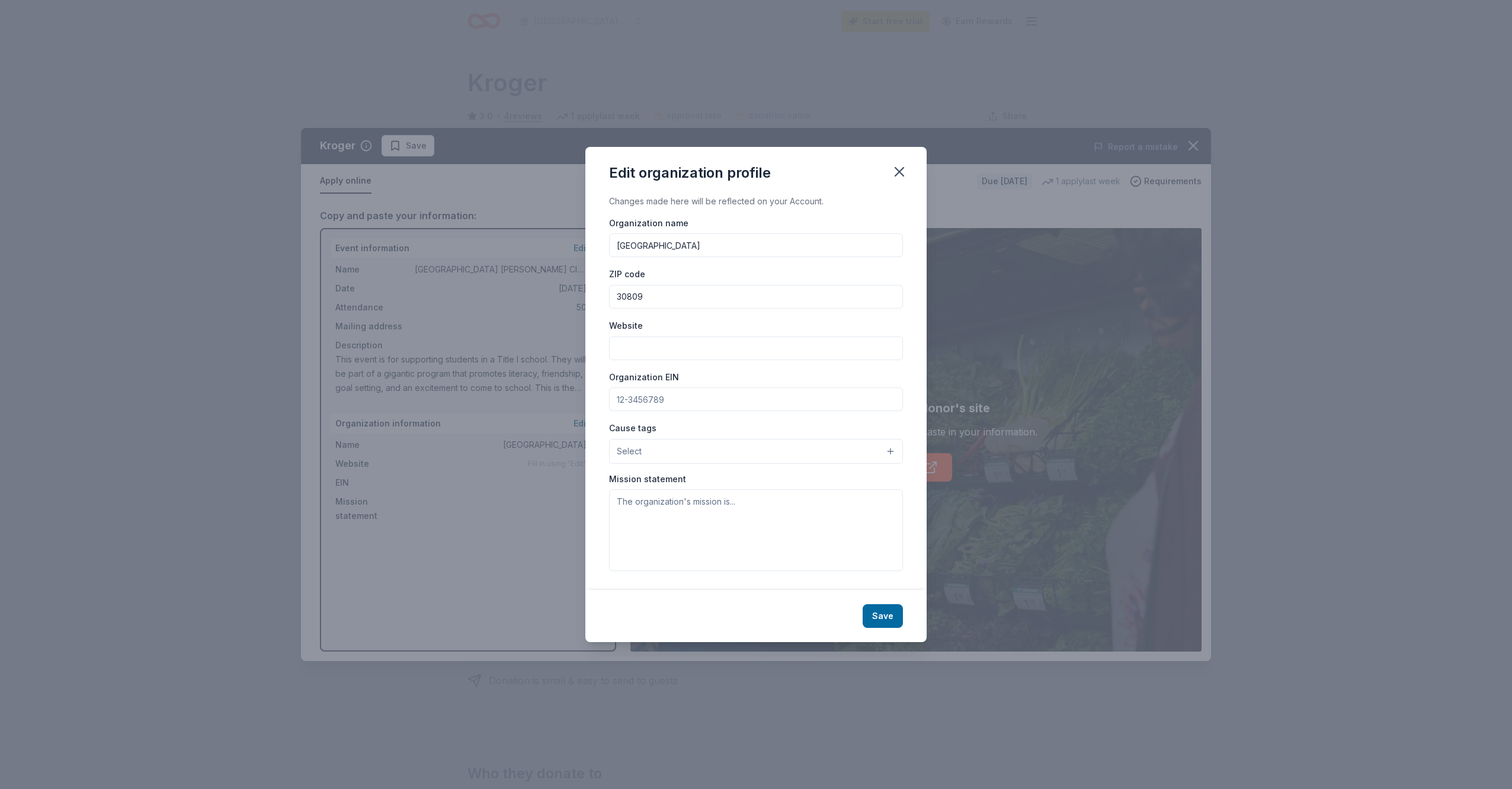
paste input "[URL][DOMAIN_NAME][DOMAIN_NAME]"
type input "[URL][DOMAIN_NAME][DOMAIN_NAME]"
drag, startPoint x: 686, startPoint y: 399, endPoint x: 632, endPoint y: 393, distance: 54.3
click at [632, 393] on input "Organization EIN" at bounding box center [756, 399] width 294 height 24
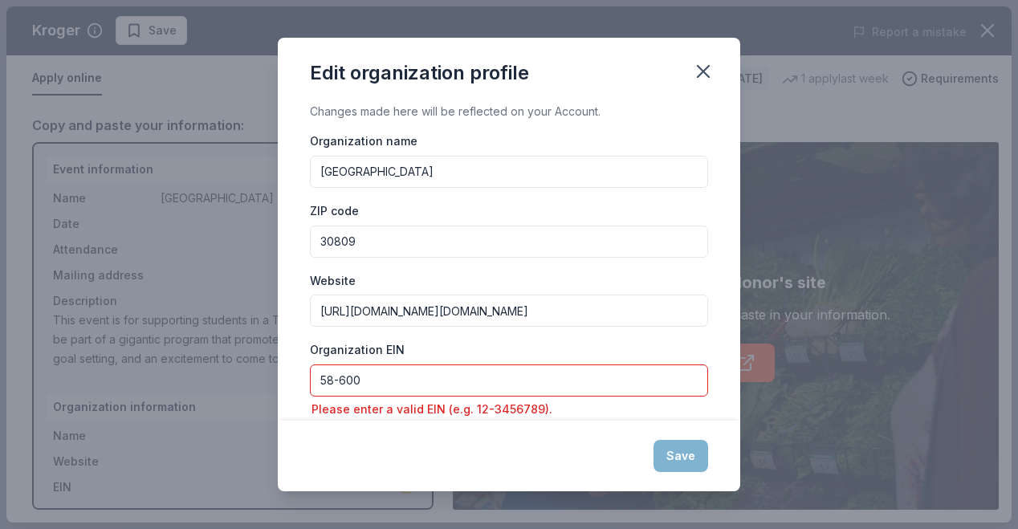
click at [428, 387] on input "58-600" at bounding box center [509, 380] width 398 height 32
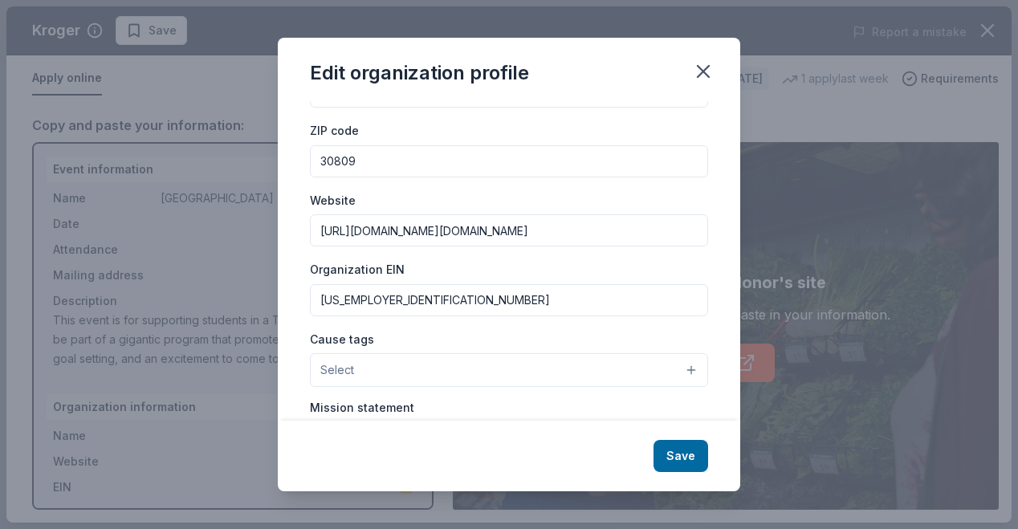
scroll to position [161, 0]
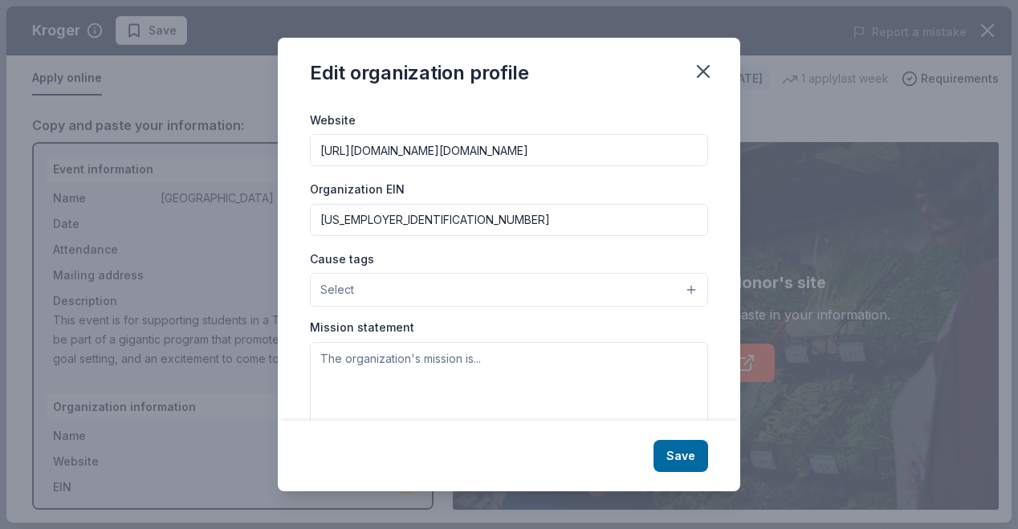
type input "58-6000217"
click at [381, 298] on button "Select" at bounding box center [509, 290] width 398 height 34
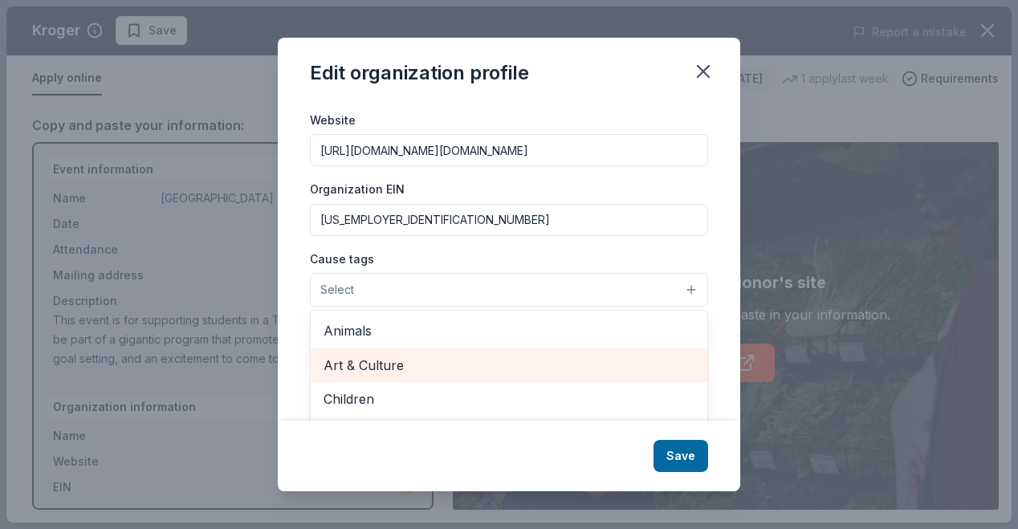
scroll to position [80, 0]
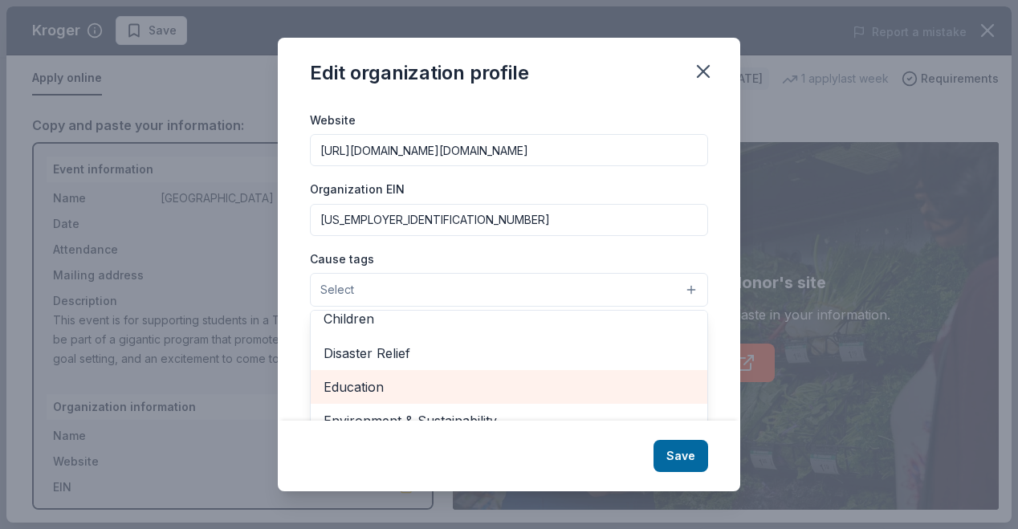
click at [385, 397] on span "Education" at bounding box center [509, 386] width 371 height 21
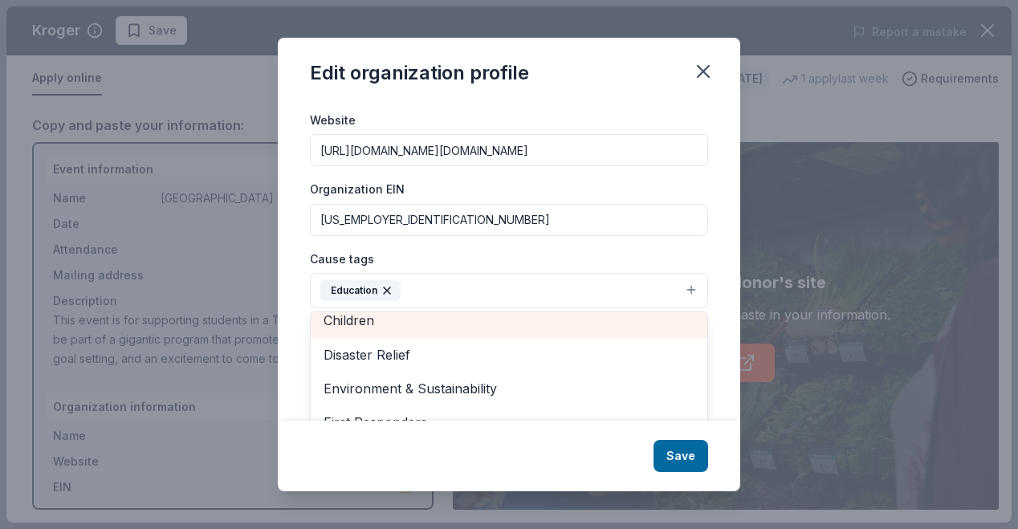
click at [371, 318] on div "Children" at bounding box center [509, 320] width 397 height 34
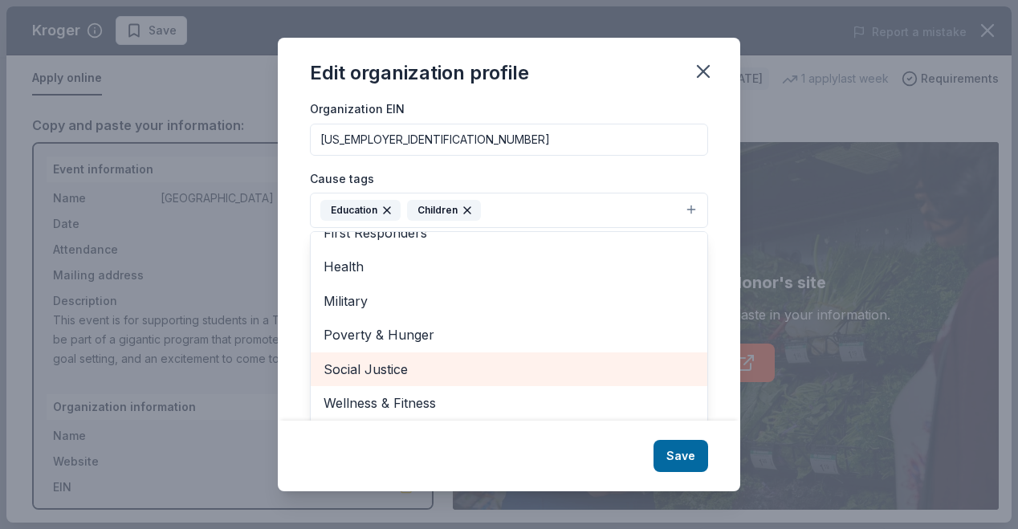
scroll to position [244, 0]
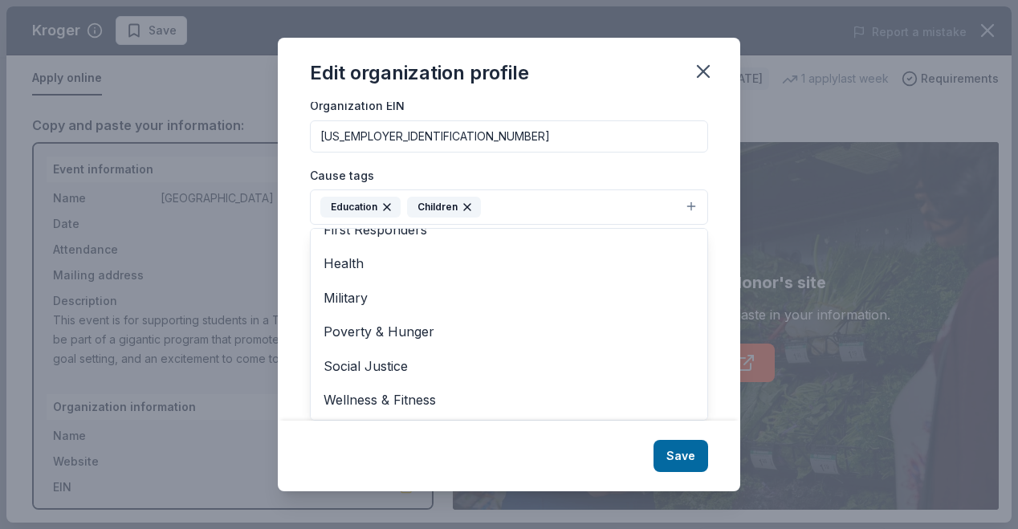
click at [590, 470] on div "Edit organization profile Changes made here will be reflected on your Account. …" at bounding box center [509, 264] width 462 height 453
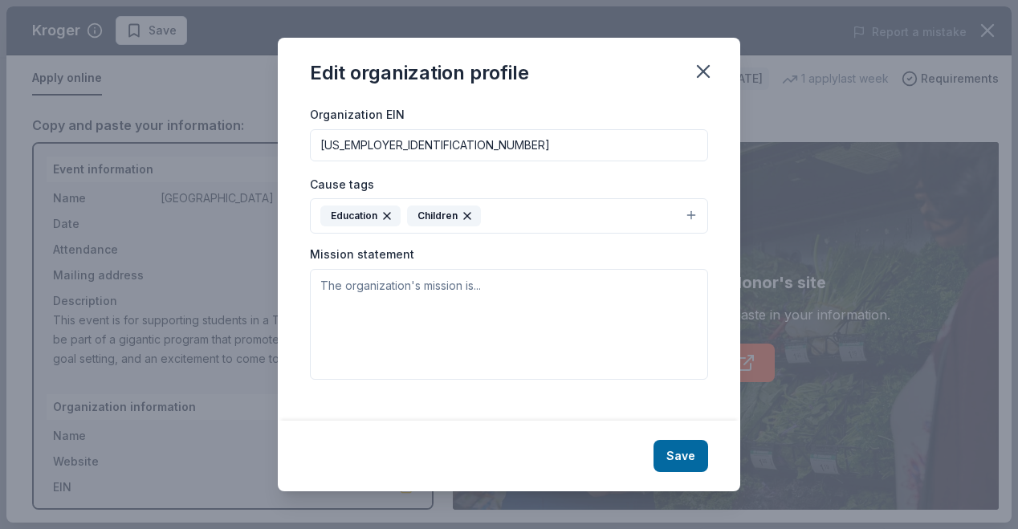
scroll to position [221, 0]
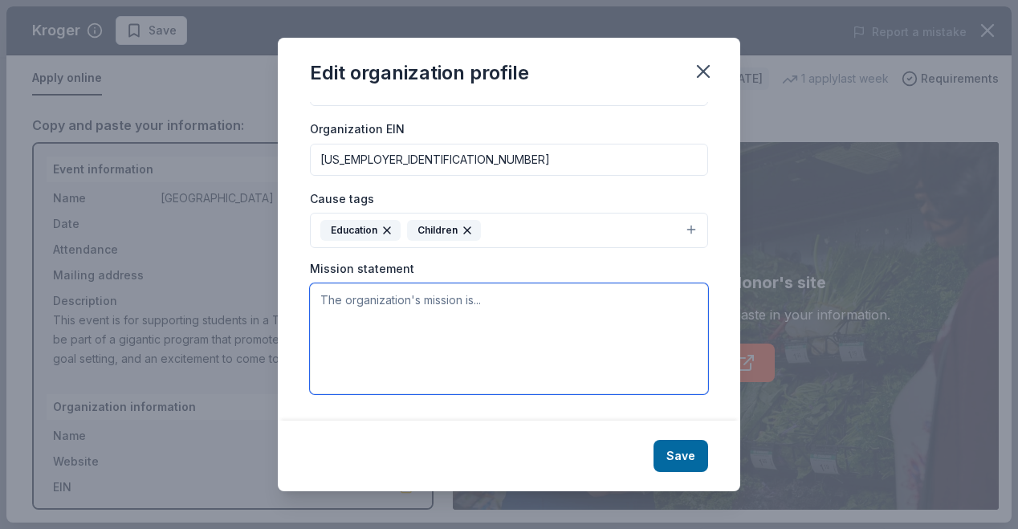
click at [397, 313] on textarea at bounding box center [509, 338] width 398 height 111
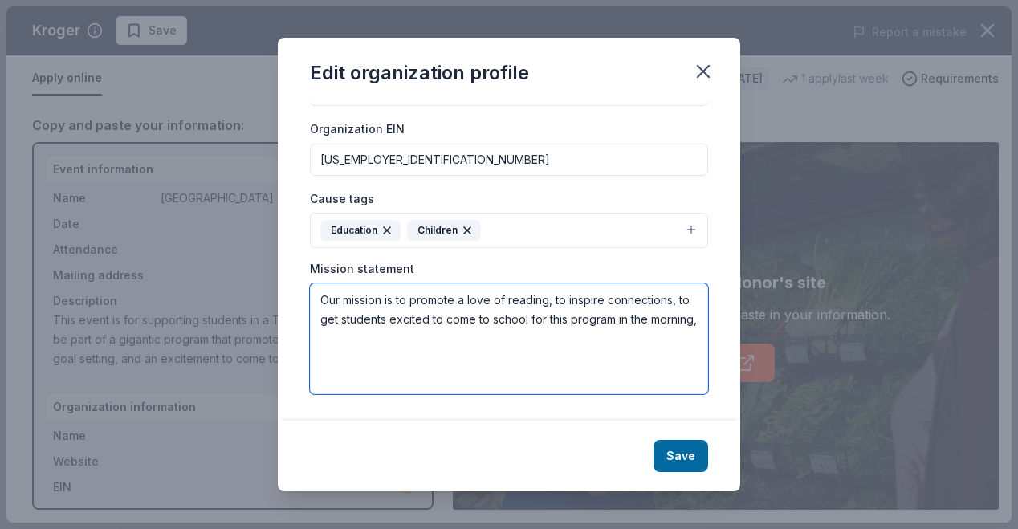
click at [389, 336] on textarea "Our mission is to promote a love of reading, to inspire connections, to get stu…" at bounding box center [509, 338] width 398 height 111
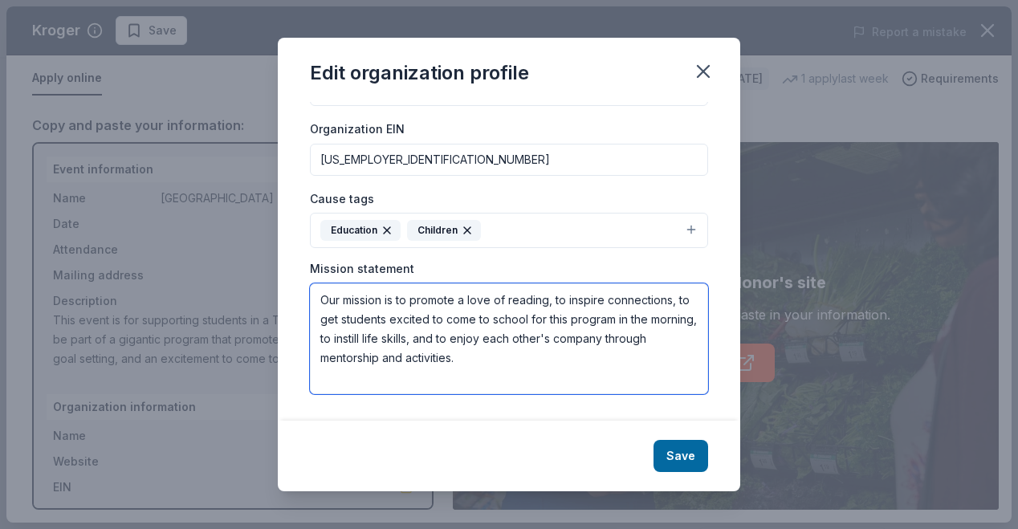
scroll to position [220, 0]
type textarea "Our mission is to promote a love of reading, to inspire connections, to get stu…"
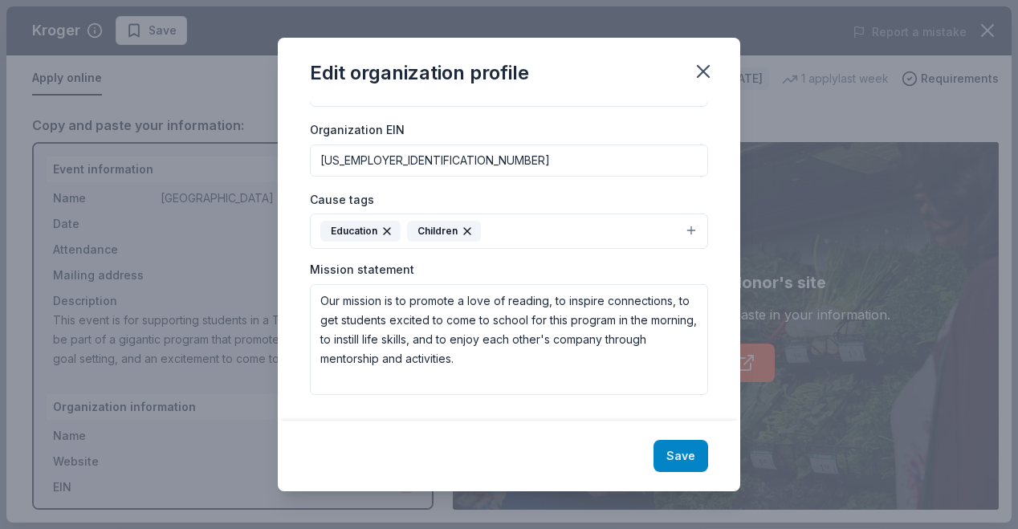
click at [681, 450] on button "Save" at bounding box center [680, 456] width 55 height 32
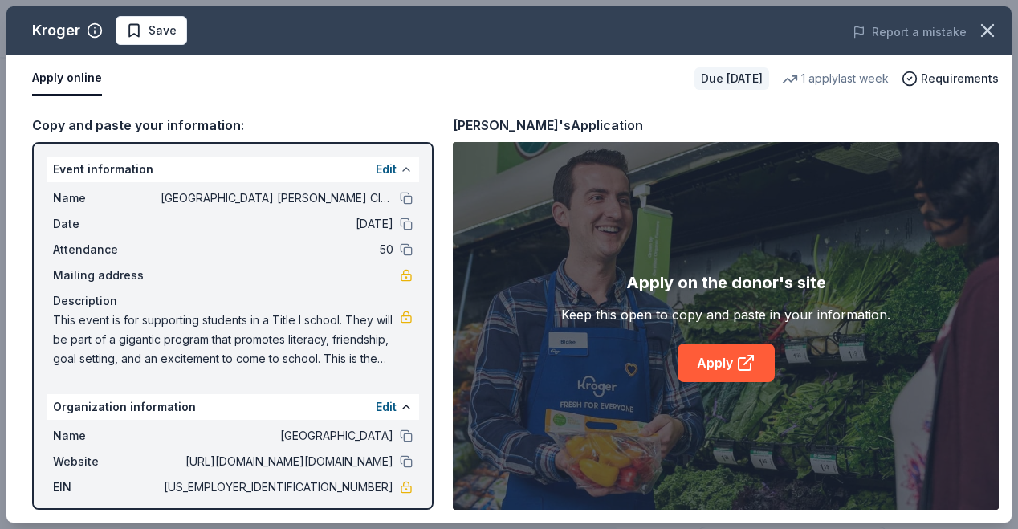
click at [400, 165] on button at bounding box center [406, 169] width 13 height 13
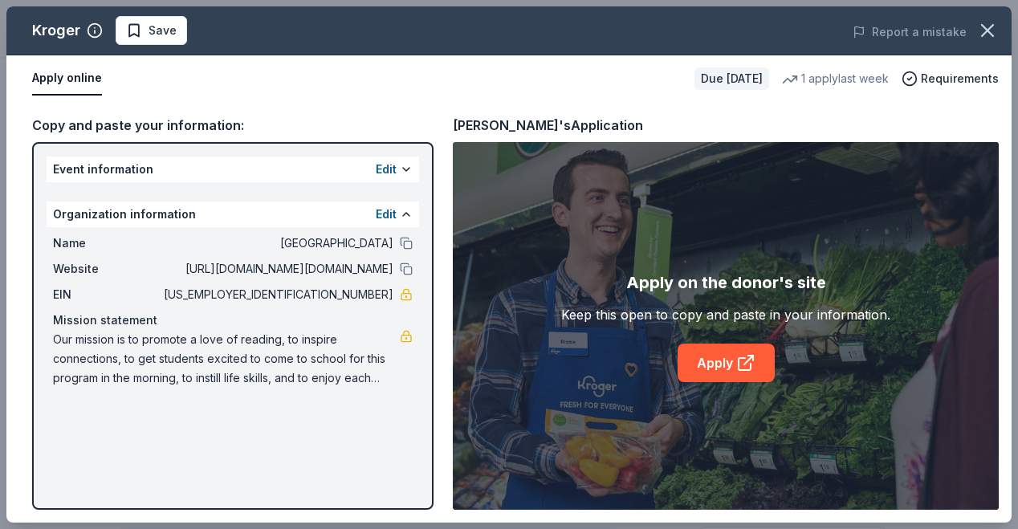
click at [397, 171] on div "Edit" at bounding box center [394, 169] width 37 height 19
click at [403, 216] on button at bounding box center [406, 214] width 13 height 13
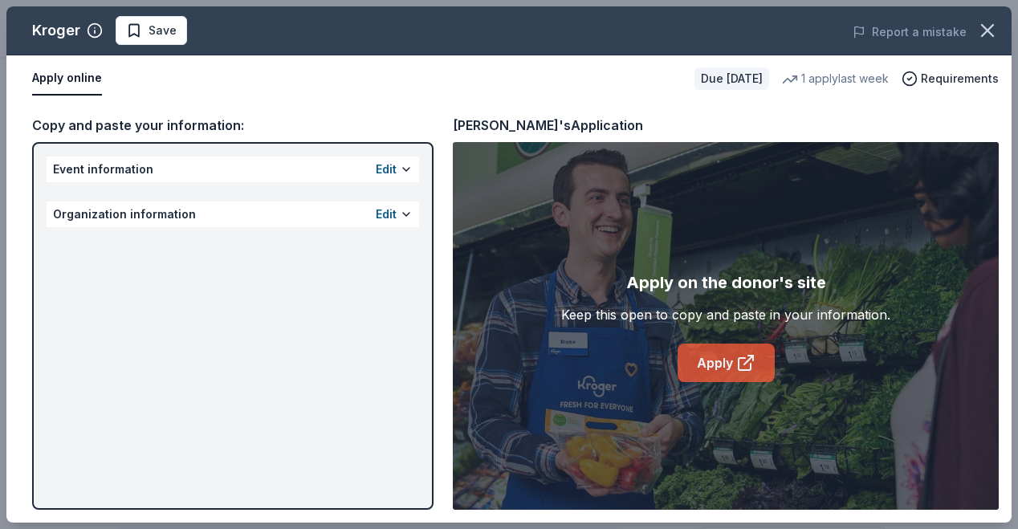
click at [731, 366] on link "Apply" at bounding box center [726, 363] width 97 height 39
